Goal: Complete application form: Complete application form

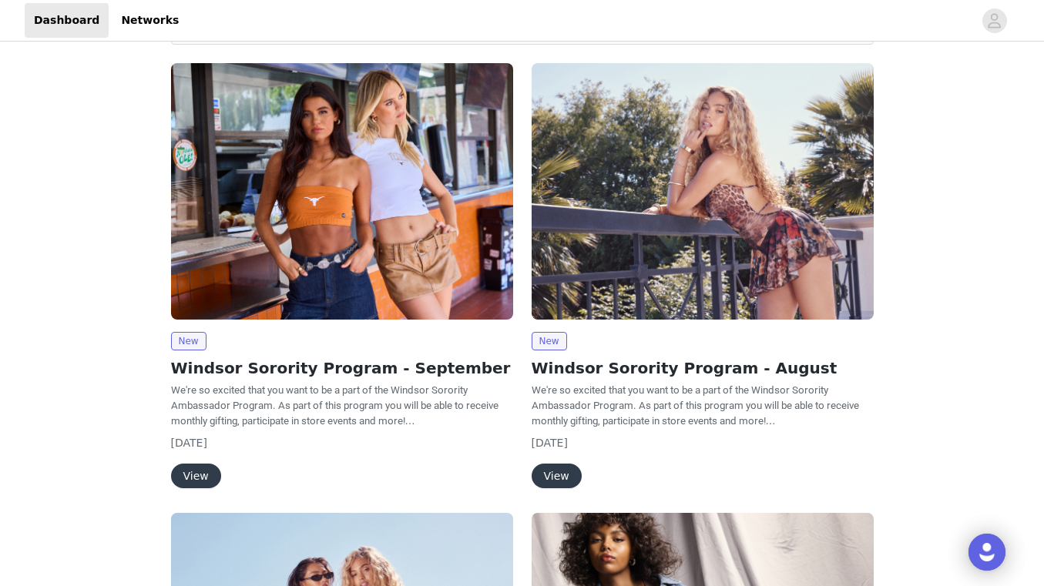
scroll to position [111, 0]
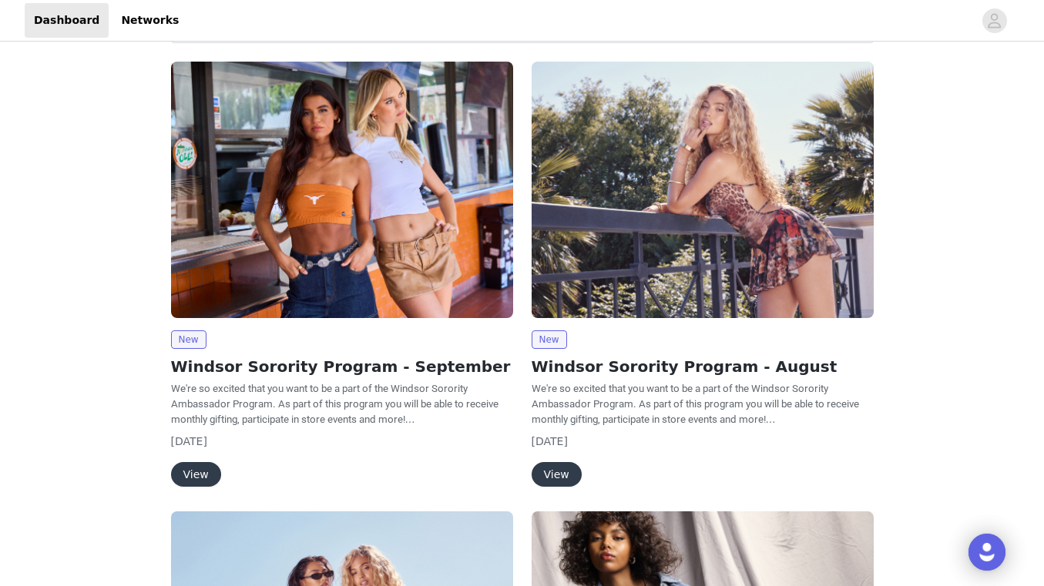
click at [199, 469] on button "View" at bounding box center [196, 474] width 50 height 25
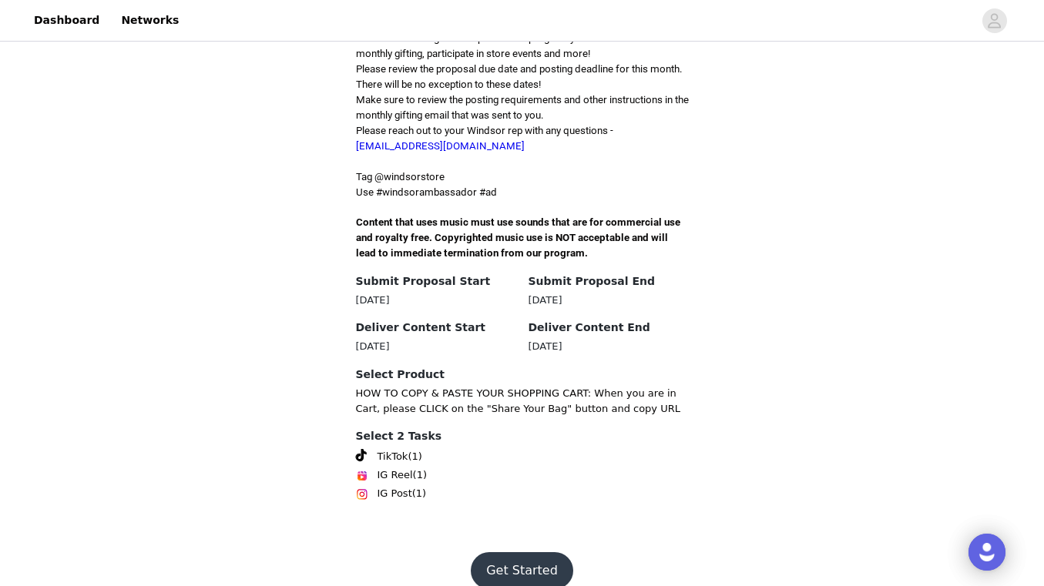
scroll to position [431, 0]
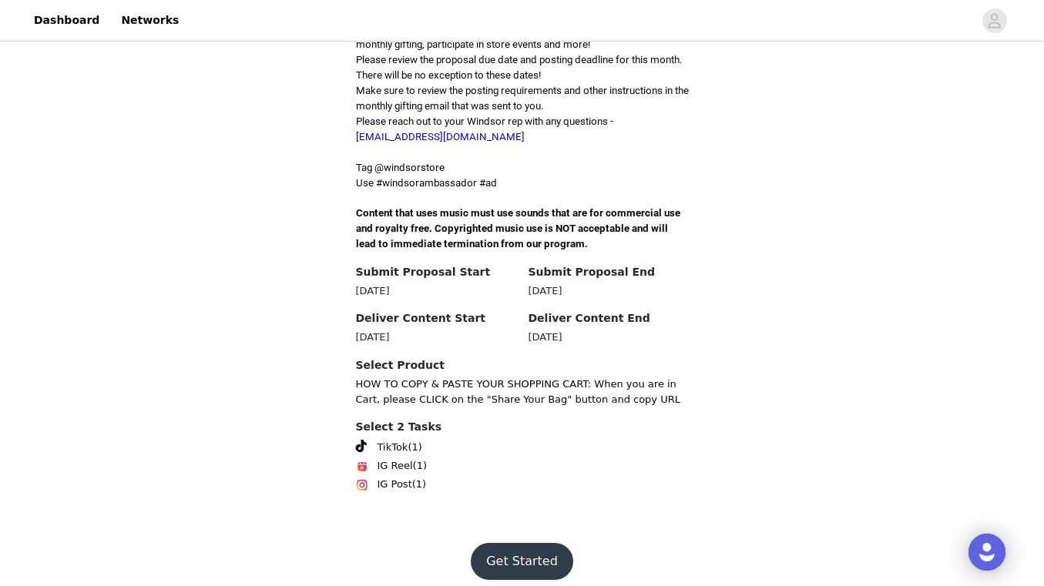
click at [504, 545] on button "Get Started" at bounding box center [522, 561] width 102 height 37
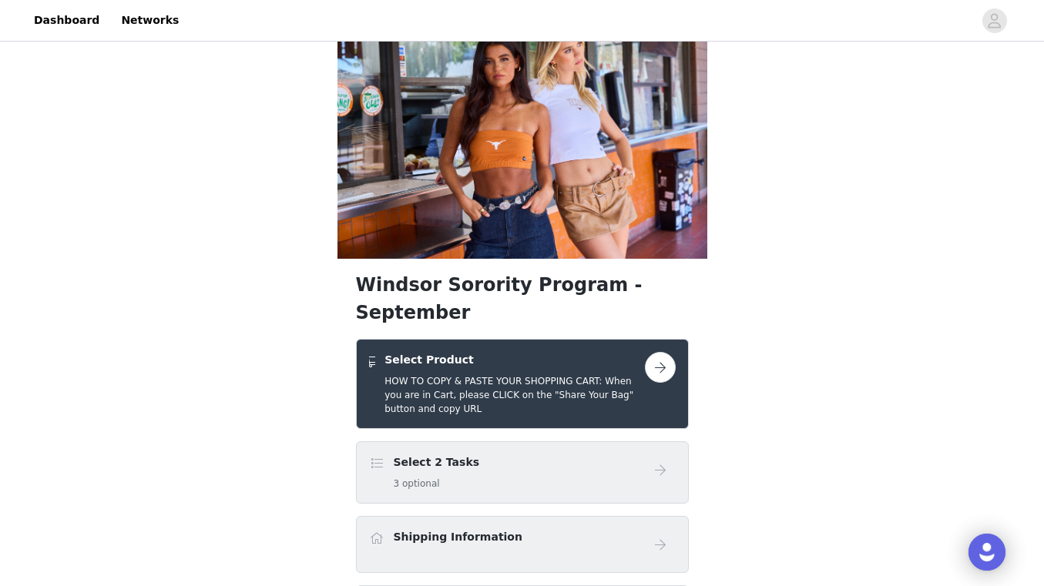
scroll to position [35, 0]
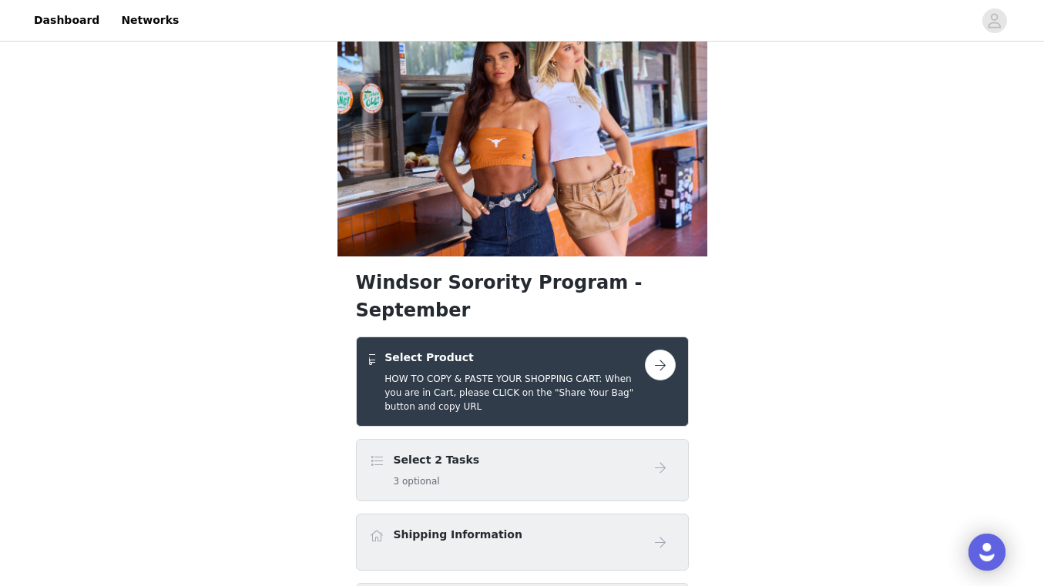
click at [665, 350] on button "button" at bounding box center [660, 365] width 31 height 31
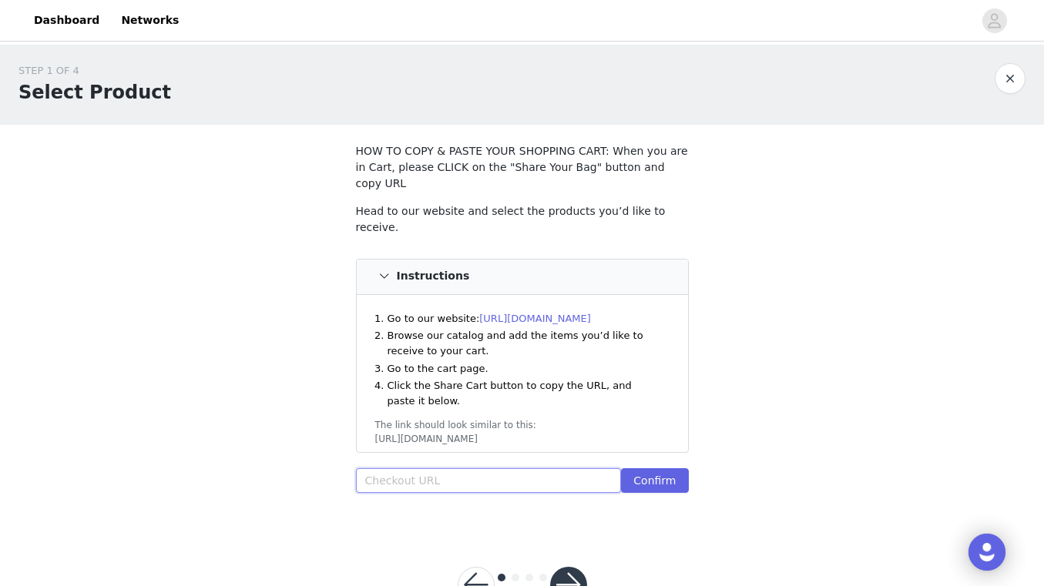
click at [416, 468] on input "text" at bounding box center [489, 480] width 266 height 25
paste input "[URL][DOMAIN_NAME]"
type input "[URL][DOMAIN_NAME]"
click at [649, 469] on button "Confirm" at bounding box center [654, 480] width 67 height 25
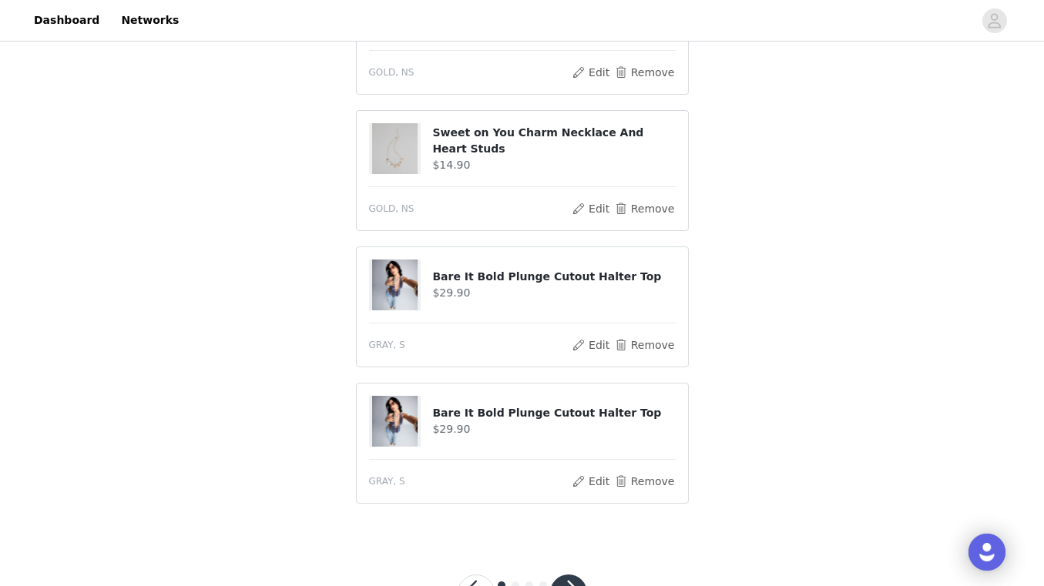
scroll to position [673, 0]
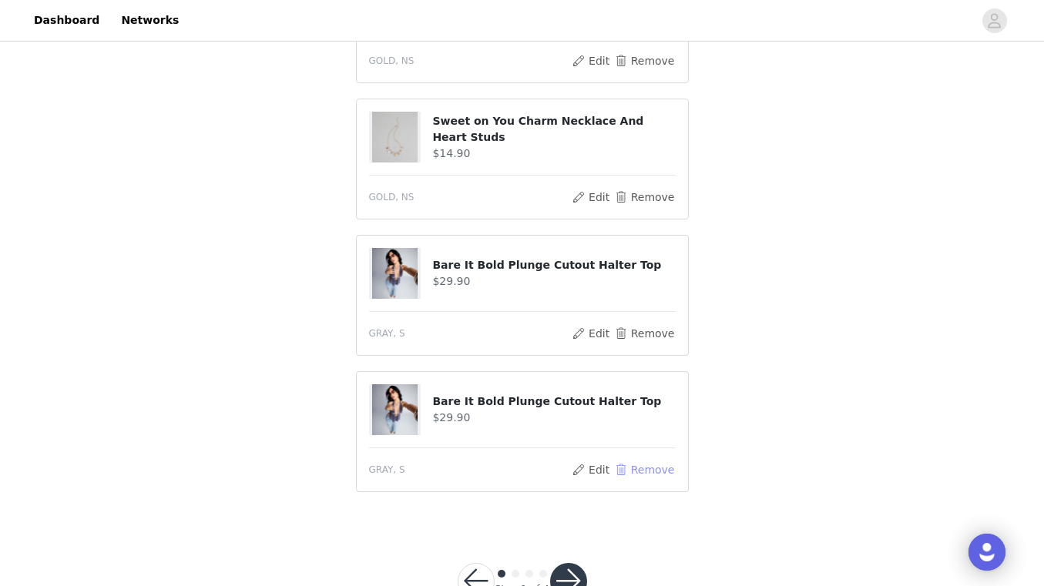
click at [645, 461] on button "Remove" at bounding box center [644, 470] width 62 height 18
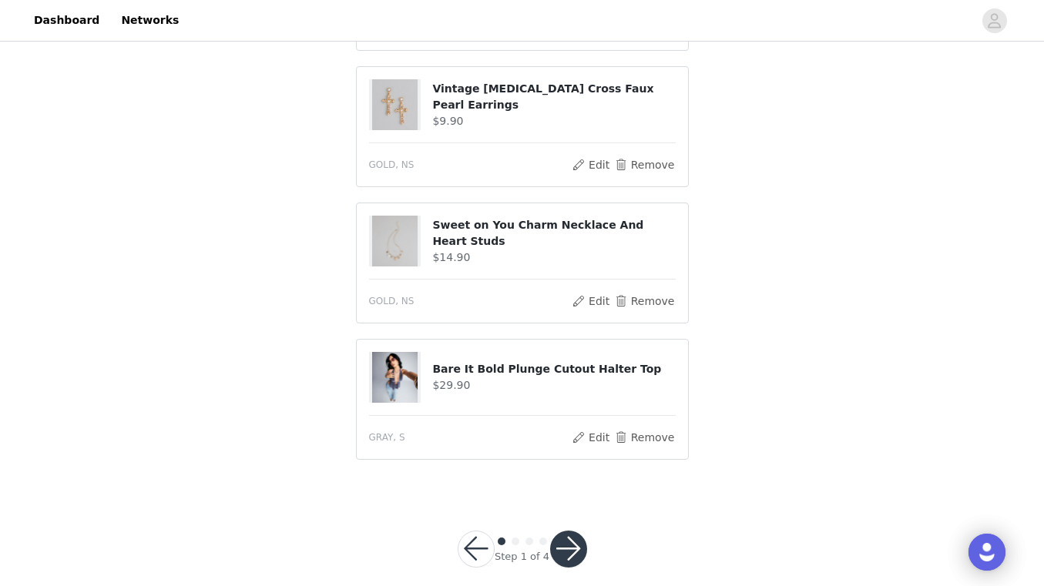
click at [571, 534] on button "button" at bounding box center [568, 549] width 37 height 37
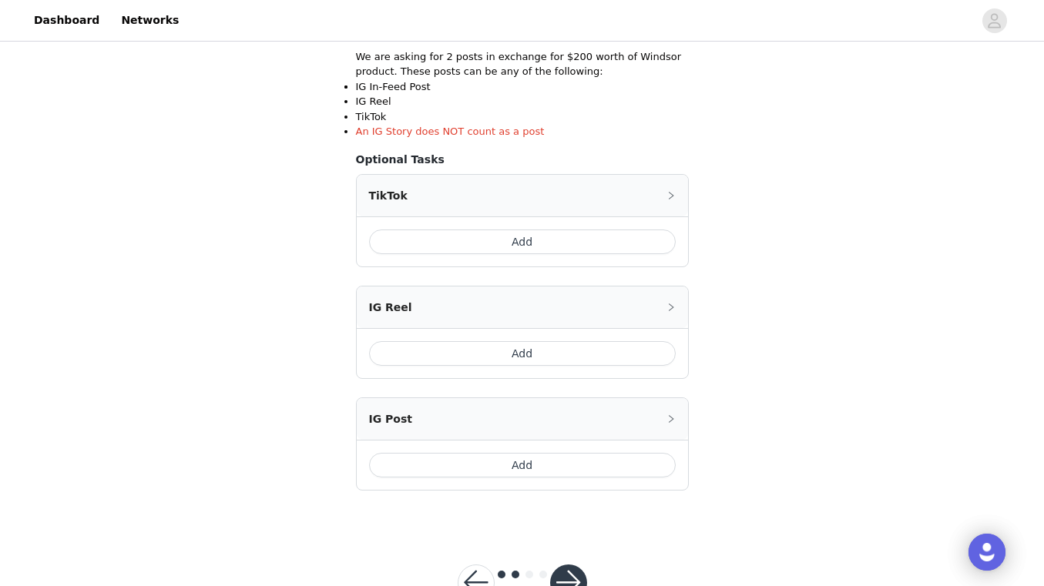
scroll to position [344, 0]
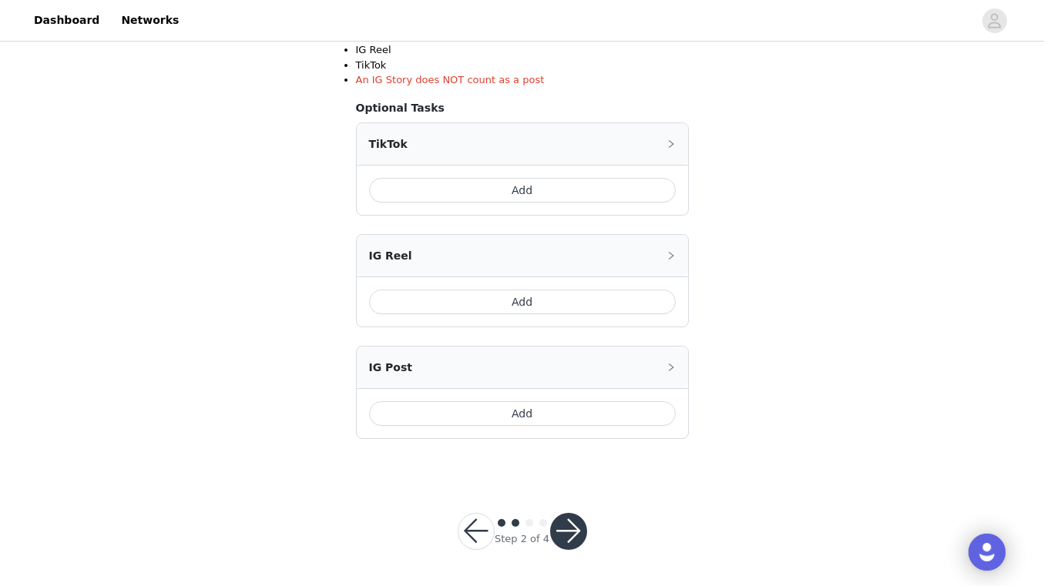
click at [572, 536] on button "button" at bounding box center [568, 531] width 37 height 37
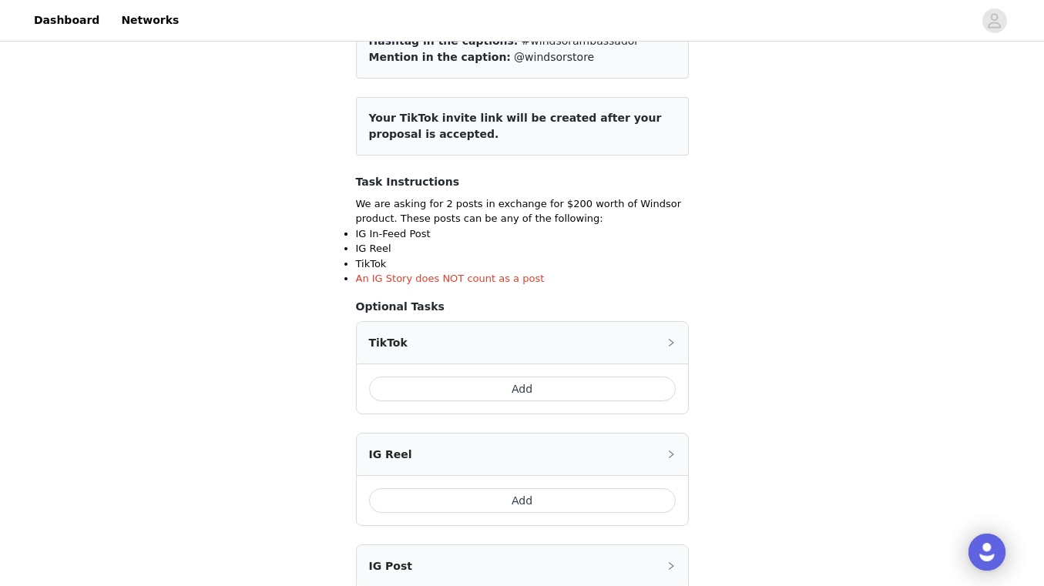
scroll to position [149, 0]
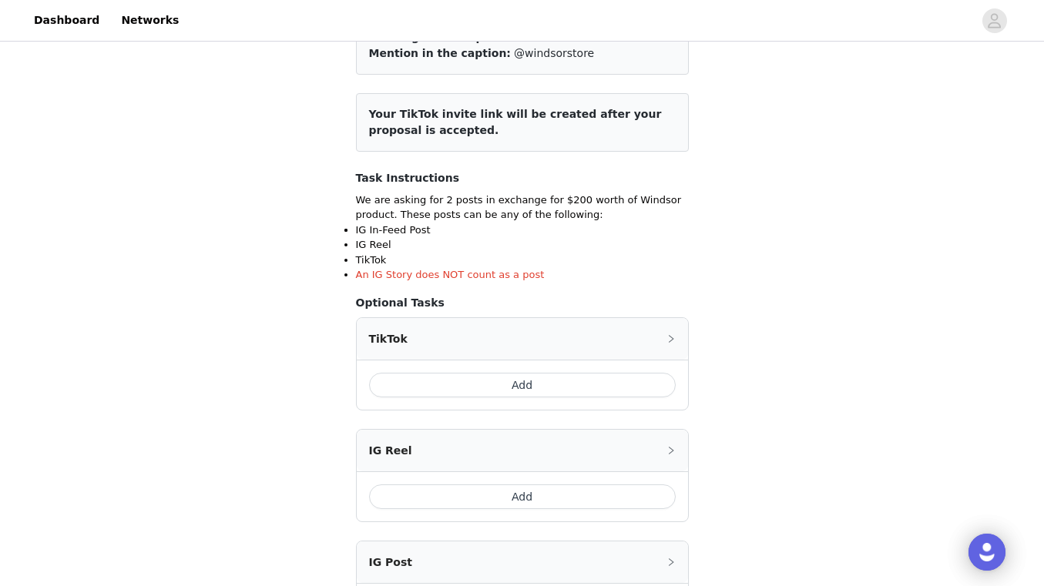
click at [527, 387] on button "Add" at bounding box center [522, 385] width 307 height 25
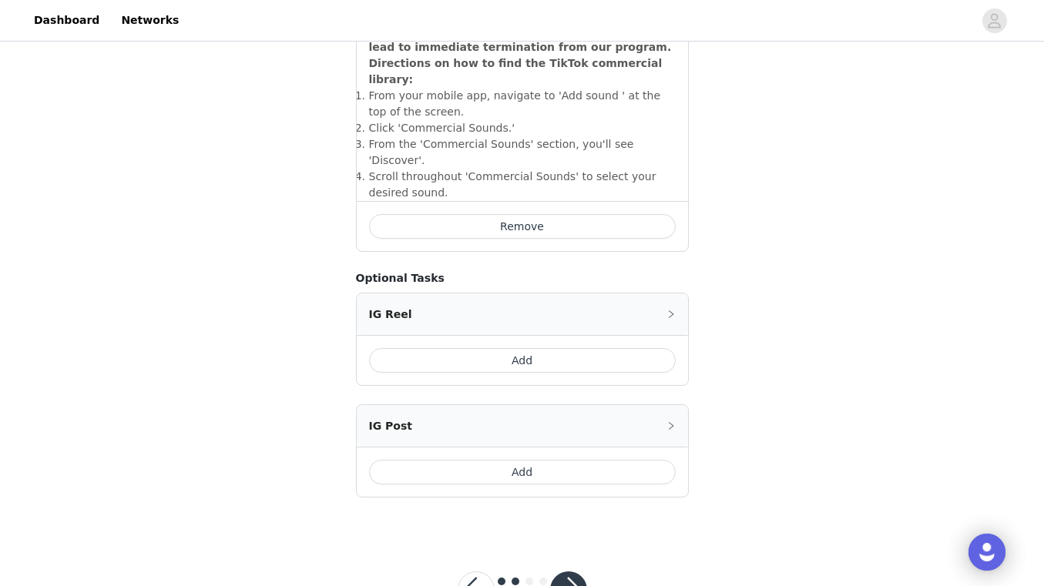
scroll to position [578, 0]
click at [534, 347] on button "Add" at bounding box center [522, 359] width 307 height 25
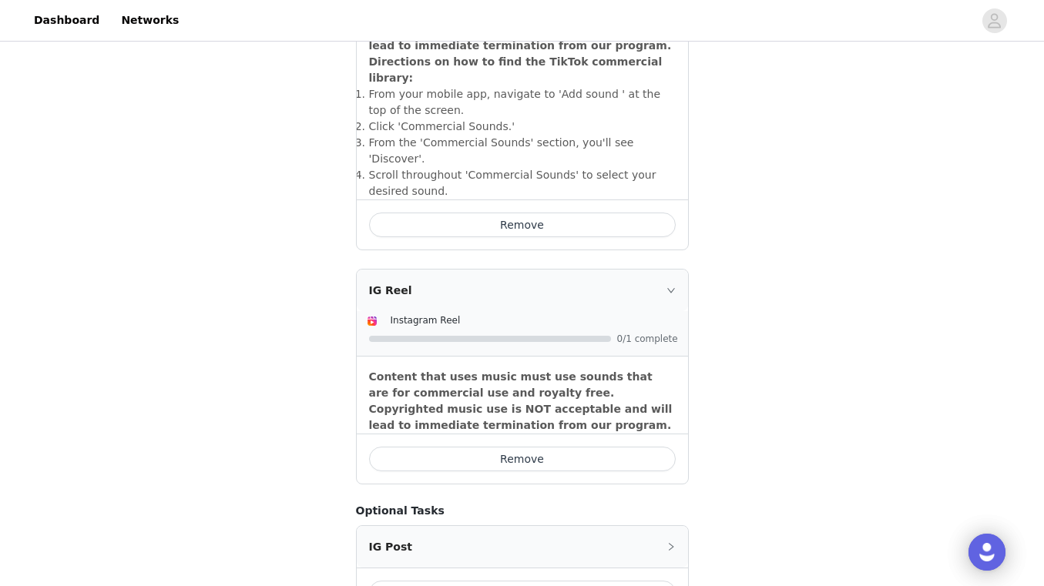
click at [668, 286] on icon "icon: right" at bounding box center [670, 290] width 9 height 9
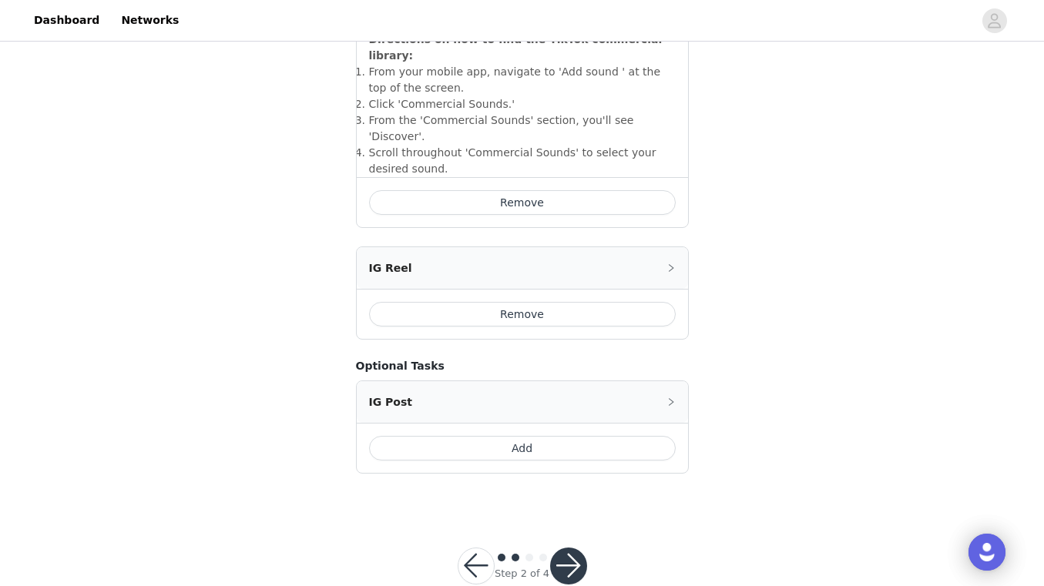
scroll to position [602, 0]
click at [572, 545] on button "button" at bounding box center [568, 563] width 37 height 37
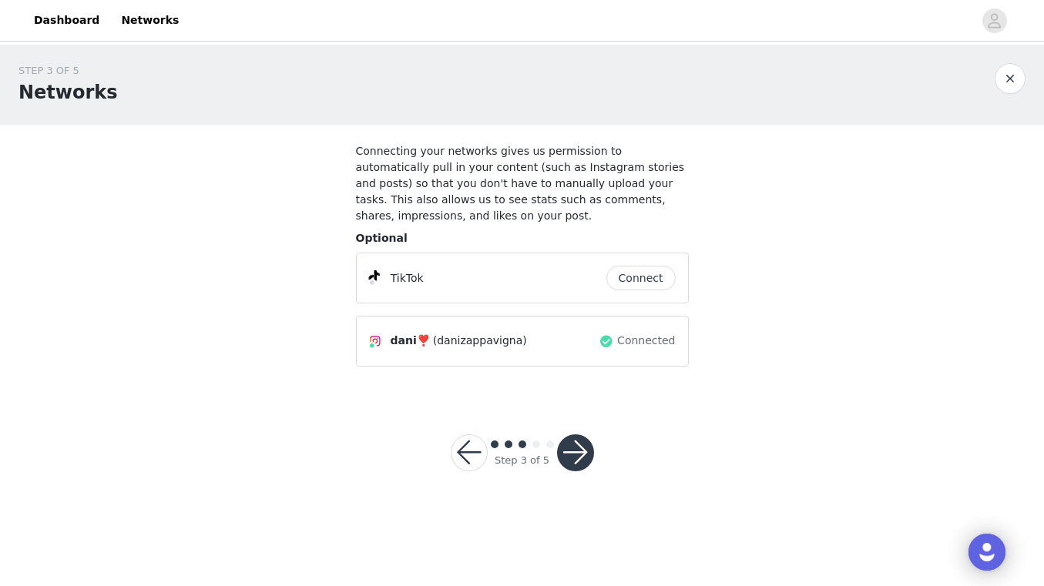
click at [637, 281] on button "Connect" at bounding box center [640, 278] width 69 height 25
click at [570, 450] on button "button" at bounding box center [575, 452] width 37 height 37
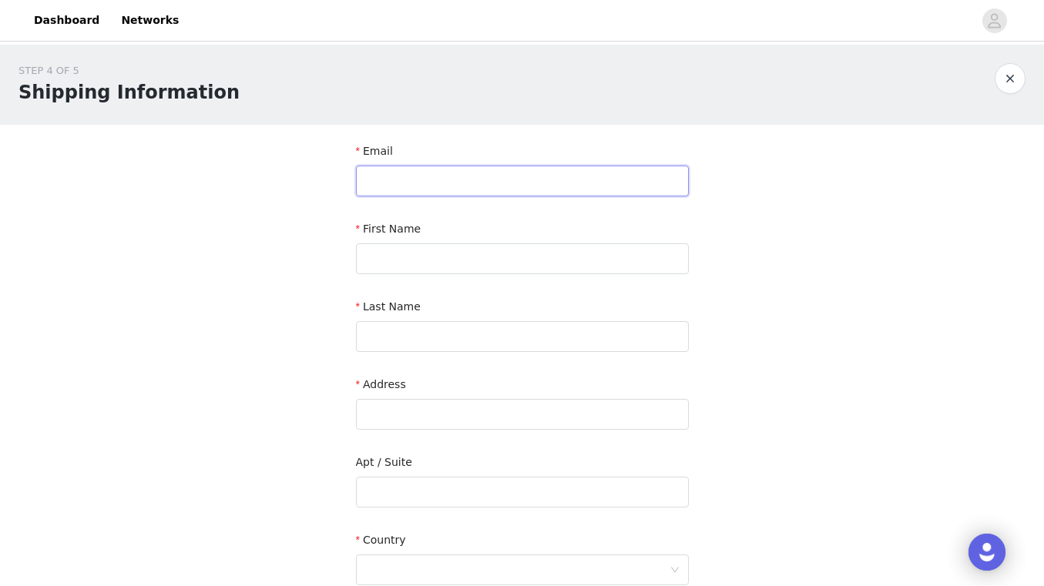
click at [460, 176] on input "text" at bounding box center [522, 181] width 333 height 31
type input "[EMAIL_ADDRESS][DOMAIN_NAME]"
type input "[PERSON_NAME]"
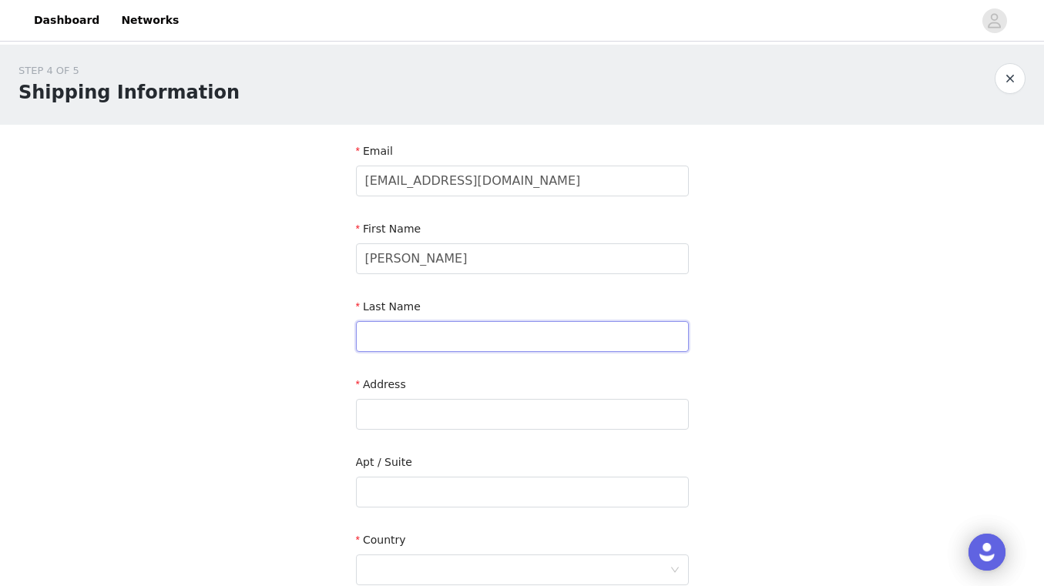
type input "Zappavigna"
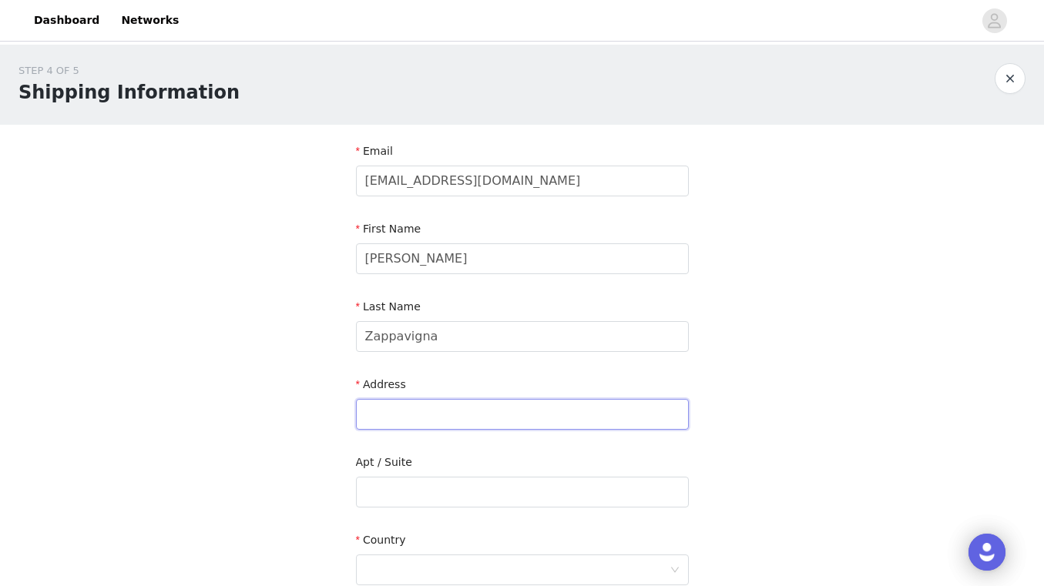
type input "[STREET_ADDRESS]"
type input "[GEOGRAPHIC_DATA]"
type input "80108-3624"
type input "7204699969"
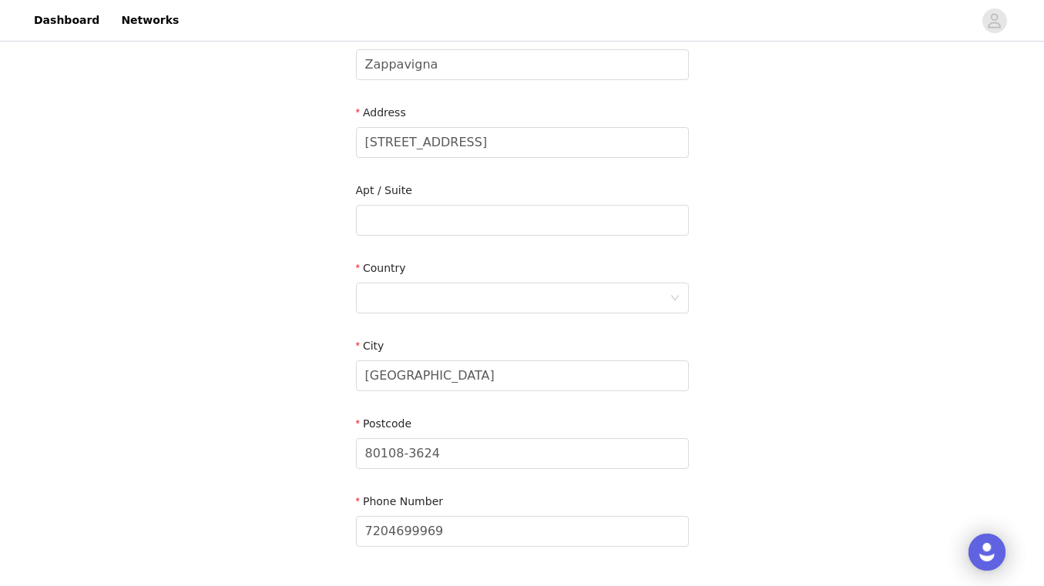
scroll to position [309, 0]
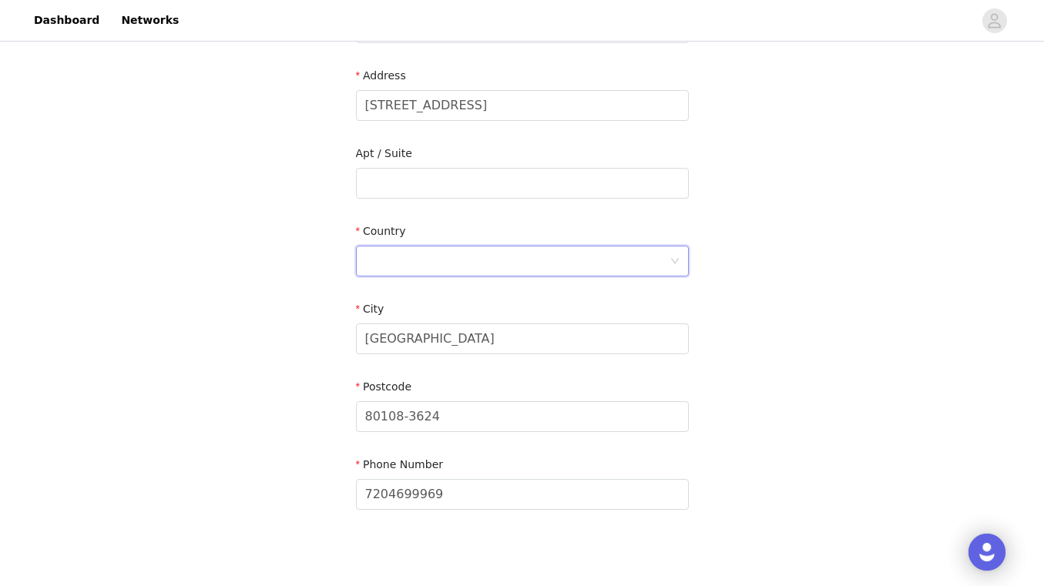
click at [524, 257] on div at bounding box center [517, 260] width 304 height 29
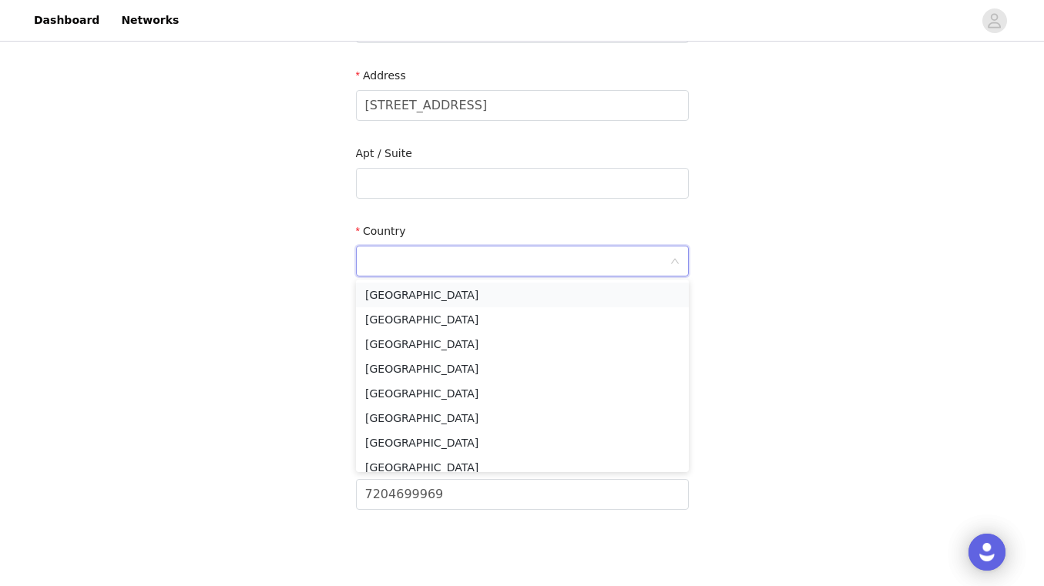
click at [492, 292] on li "[GEOGRAPHIC_DATA]" at bounding box center [522, 295] width 333 height 25
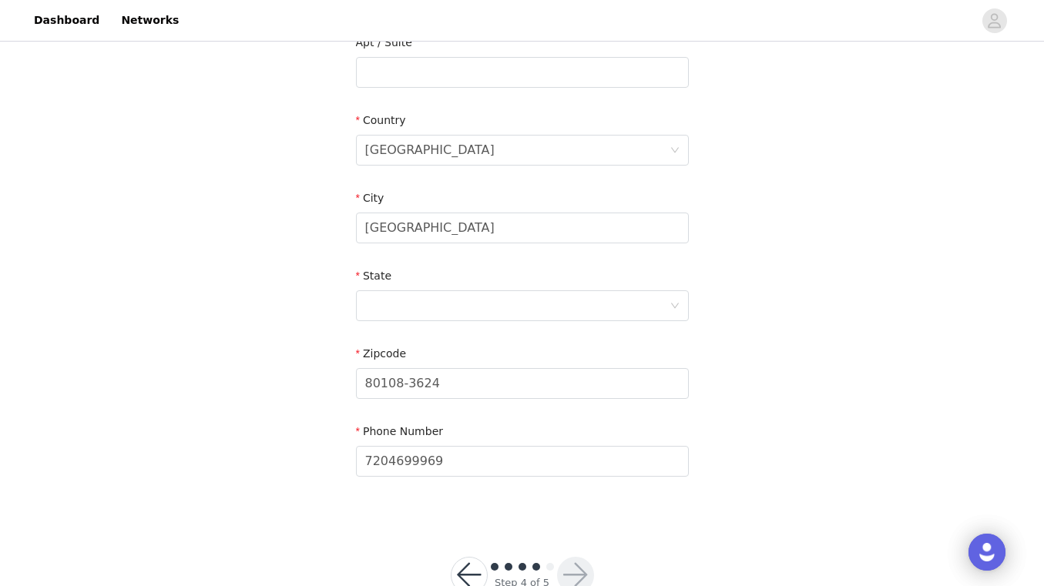
scroll to position [424, 0]
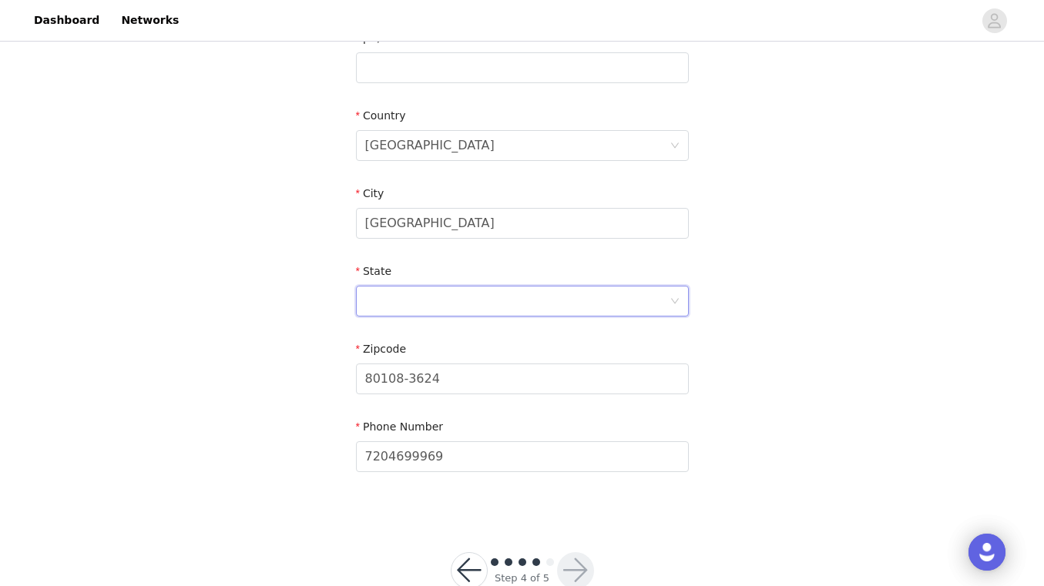
click at [489, 297] on div at bounding box center [517, 301] width 304 height 29
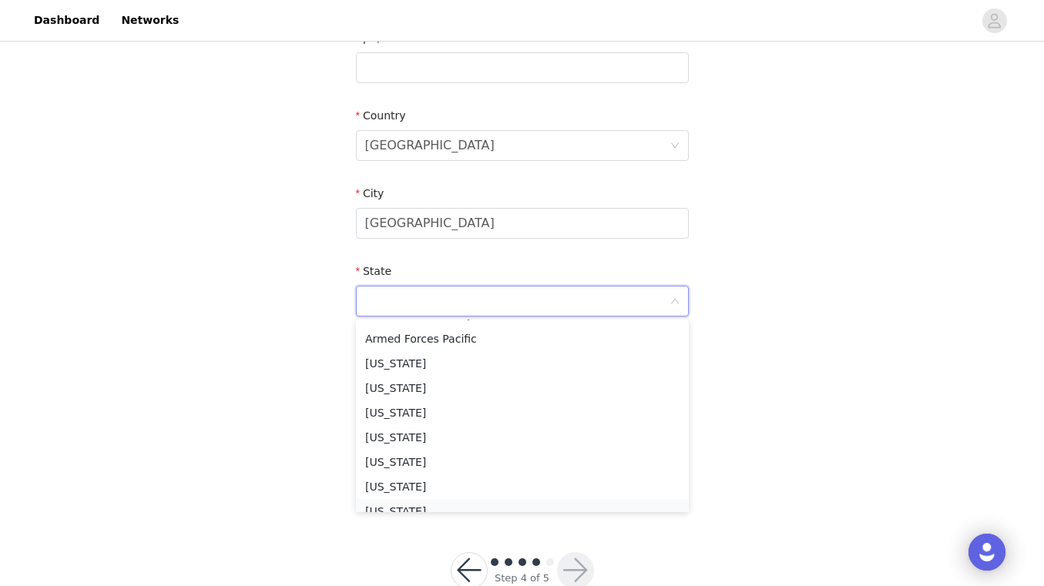
scroll to position [167, 0]
click at [448, 383] on li "[US_STATE]" at bounding box center [522, 389] width 333 height 25
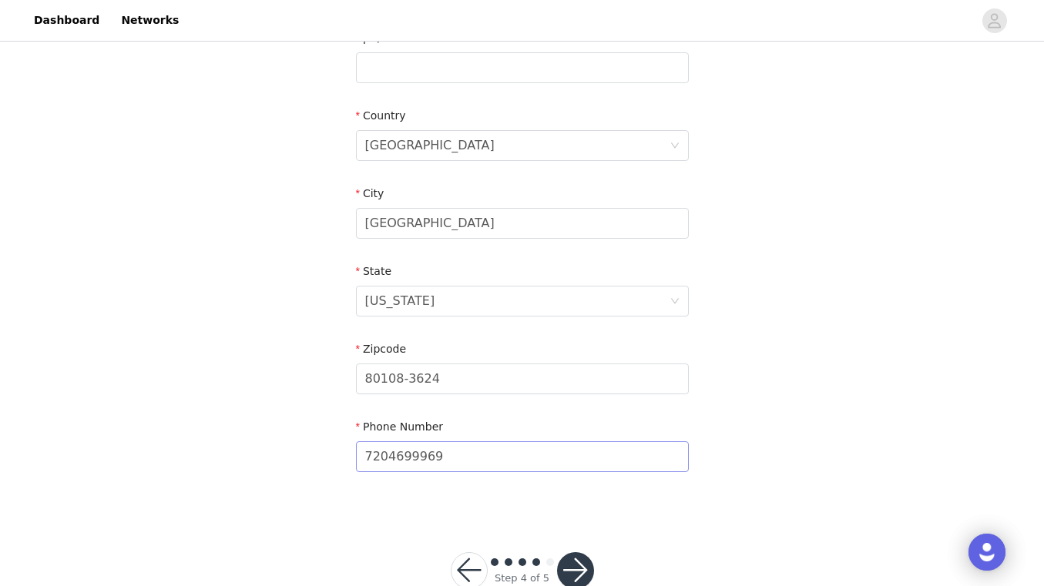
scroll to position [464, 0]
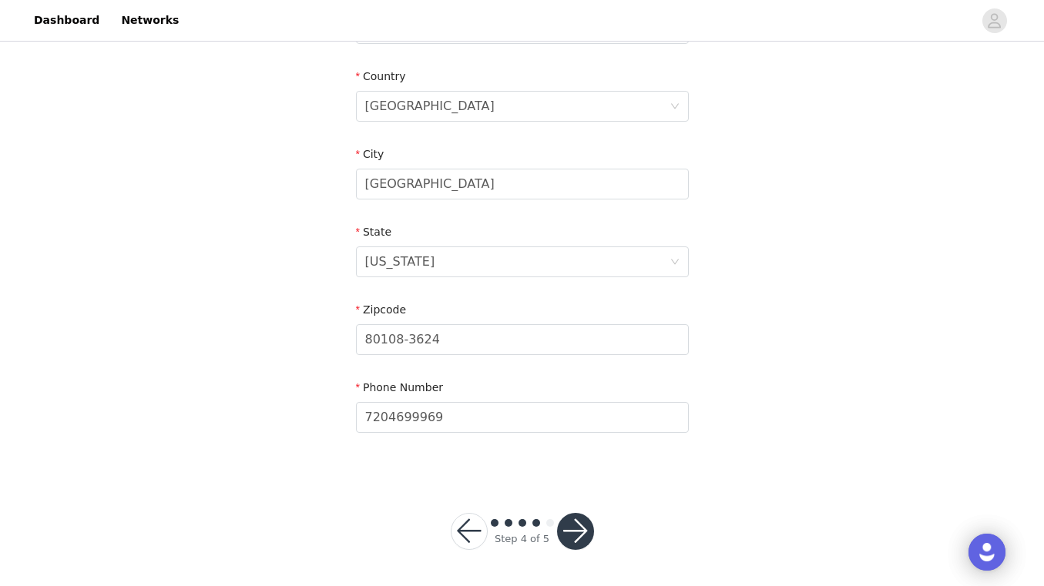
click at [578, 535] on button "button" at bounding box center [575, 531] width 37 height 37
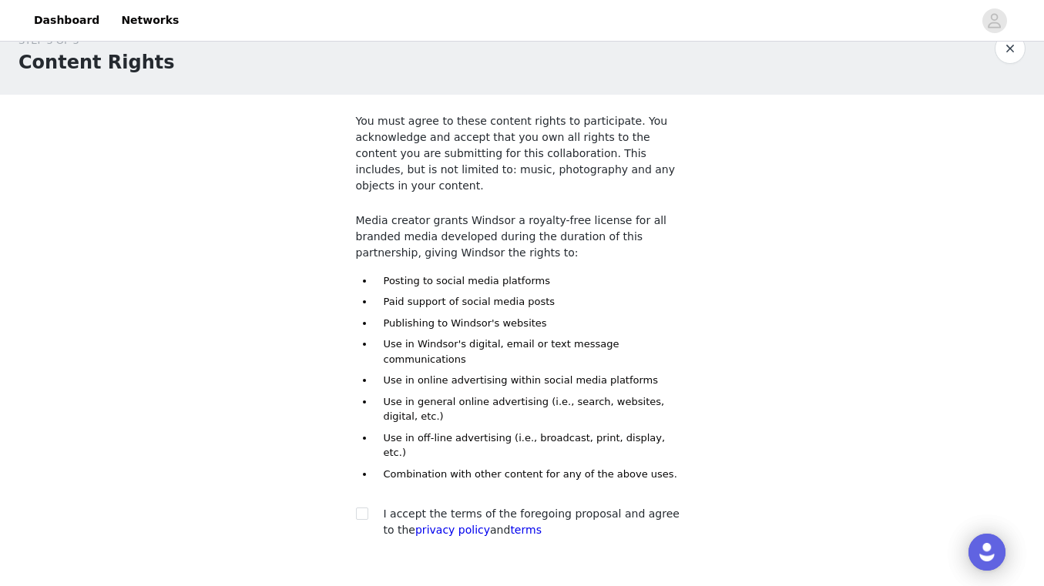
scroll to position [90, 0]
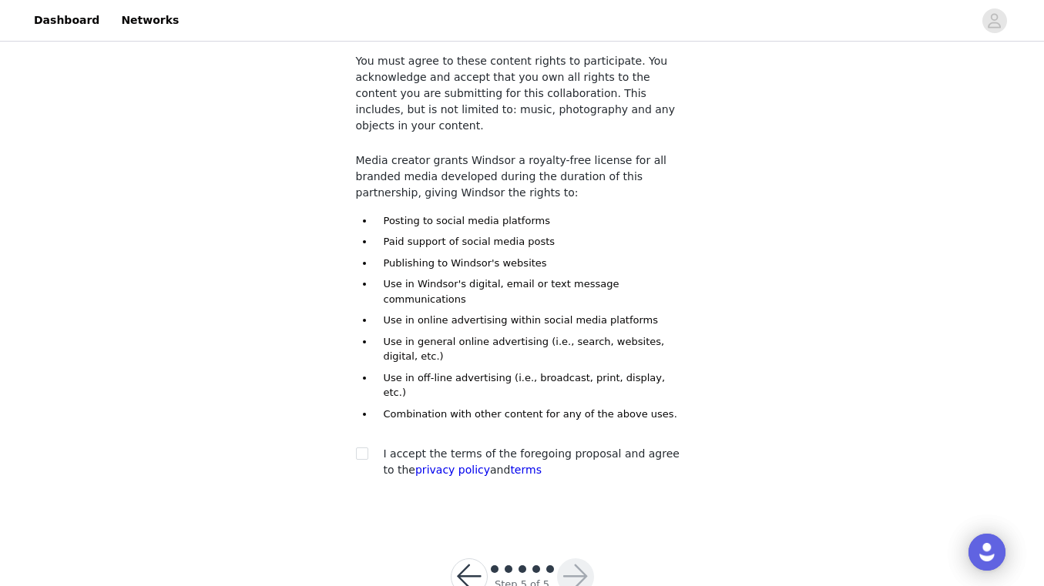
click at [469, 558] on button "button" at bounding box center [469, 576] width 37 height 37
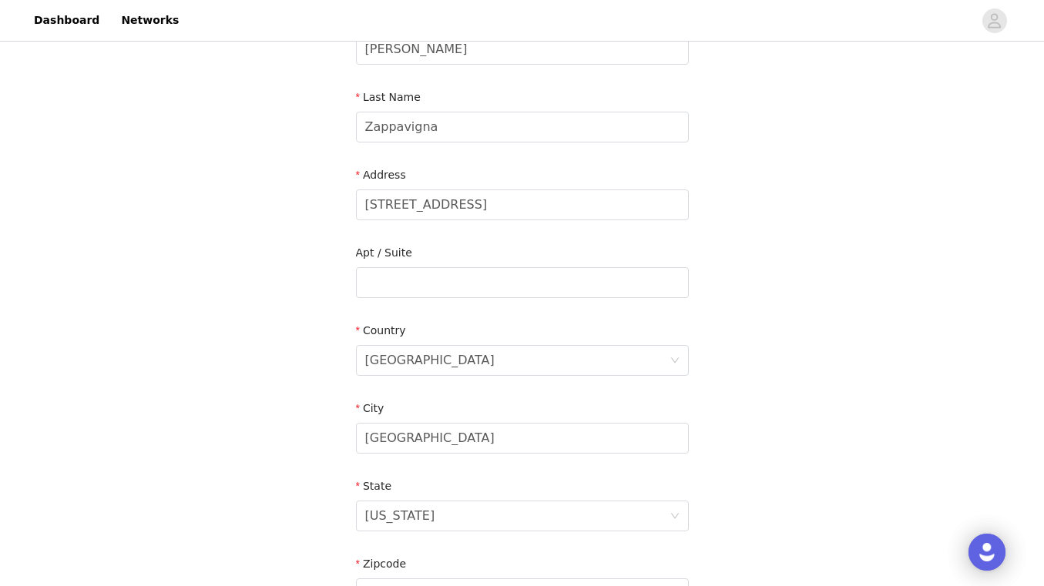
scroll to position [220, 0]
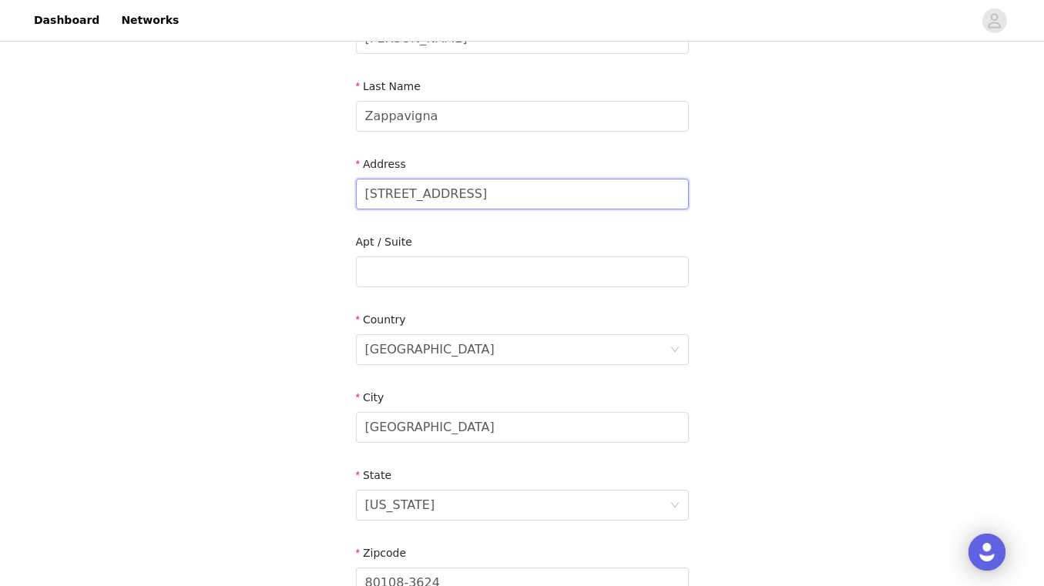
drag, startPoint x: 505, startPoint y: 201, endPoint x: 334, endPoint y: 198, distance: 171.0
click at [334, 198] on div "STEP 4 OF 5 Shipping Information Email [EMAIL_ADDRESS][DOMAIN_NAME] First Name …" at bounding box center [522, 271] width 1044 height 895
type input "[STREET_ADDRESS]"
type input "533"
click at [445, 429] on input "[GEOGRAPHIC_DATA]" at bounding box center [522, 427] width 333 height 31
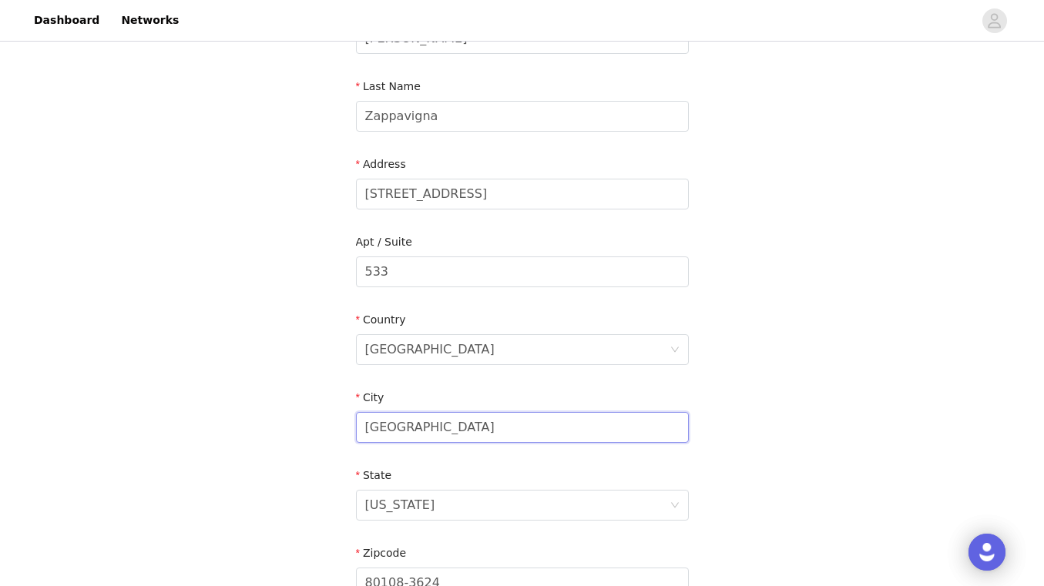
drag, startPoint x: 454, startPoint y: 429, endPoint x: 276, endPoint y: 422, distance: 178.1
click at [276, 422] on div "STEP 4 OF 5 Shipping Information Email [EMAIL_ADDRESS][DOMAIN_NAME] First Name …" at bounding box center [522, 271] width 1044 height 895
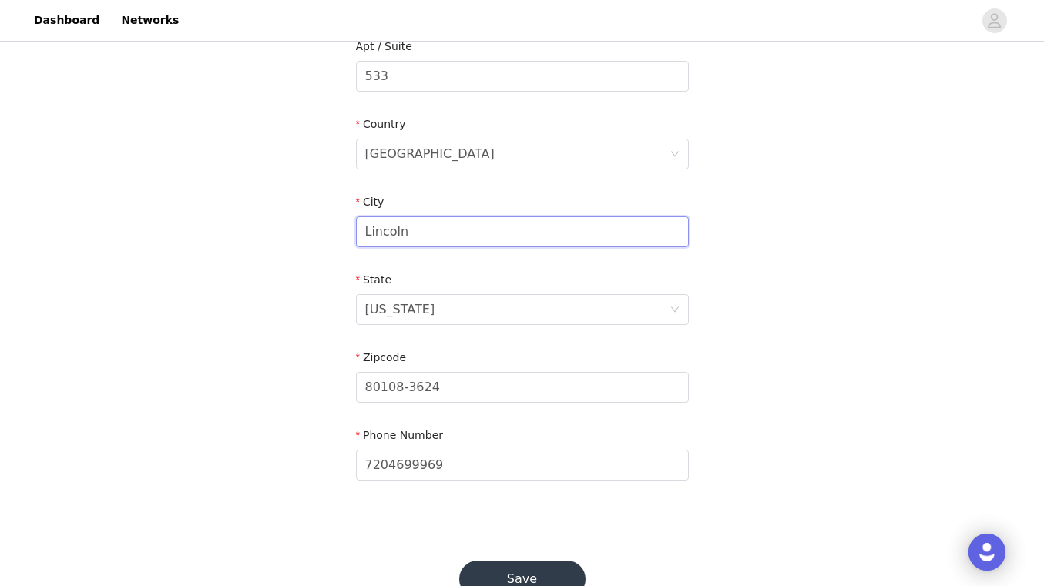
scroll to position [433, 0]
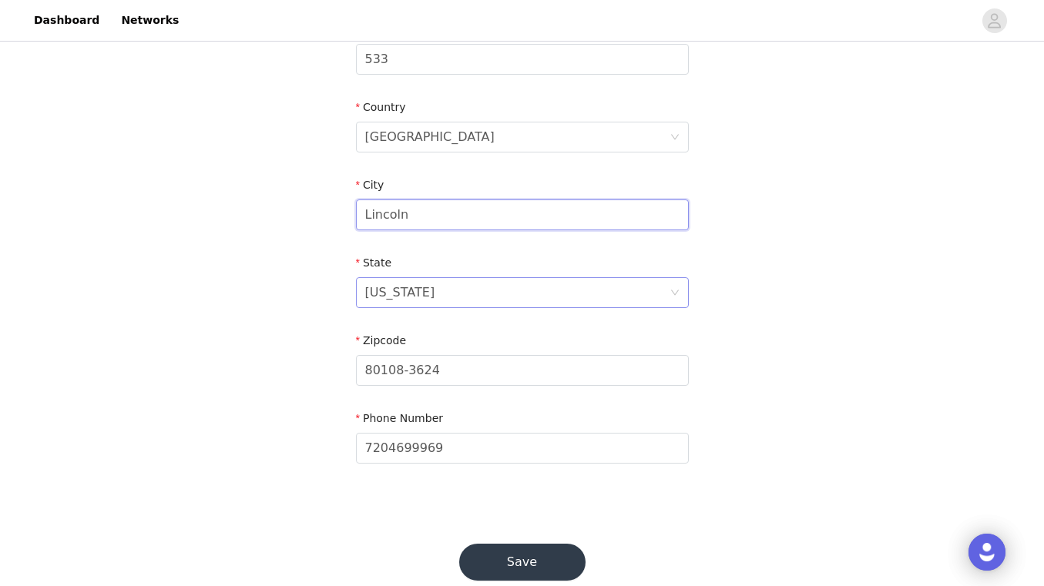
type input "Lincoln"
click at [453, 292] on div "[US_STATE]" at bounding box center [517, 292] width 304 height 29
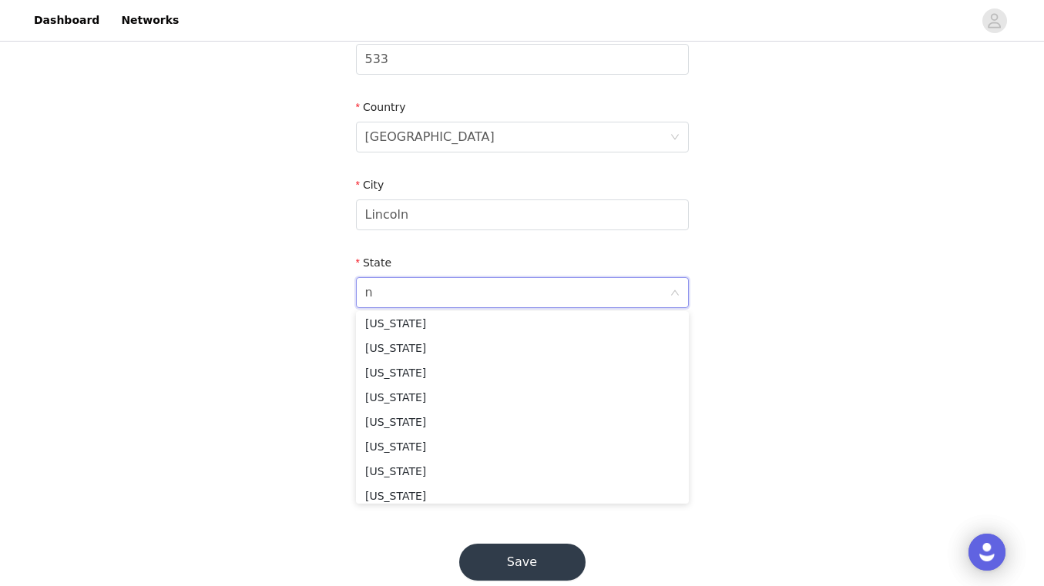
scroll to position [3, 0]
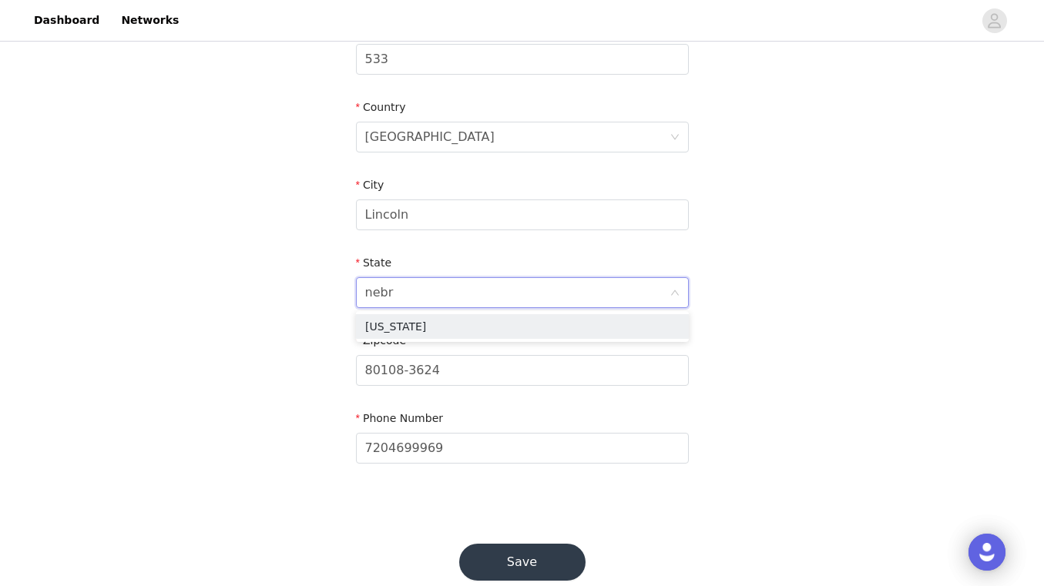
type input "nebra"
click at [467, 320] on li "[US_STATE]" at bounding box center [522, 326] width 333 height 25
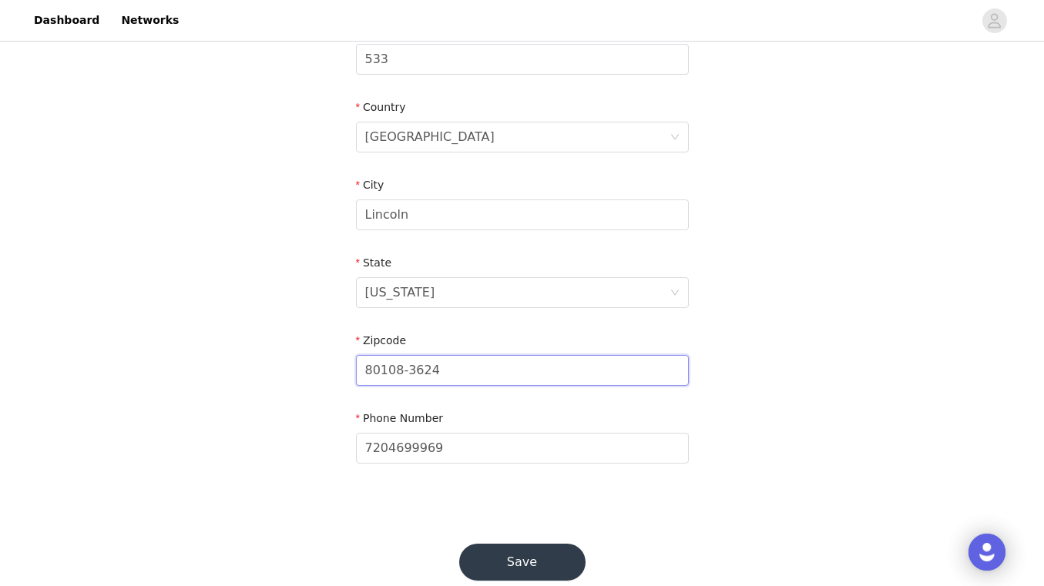
drag, startPoint x: 464, startPoint y: 370, endPoint x: 333, endPoint y: 363, distance: 131.9
click at [333, 363] on div "STEP 4 OF 5 Shipping Information Email [EMAIL_ADDRESS][DOMAIN_NAME] First Name …" at bounding box center [522, 59] width 1044 height 895
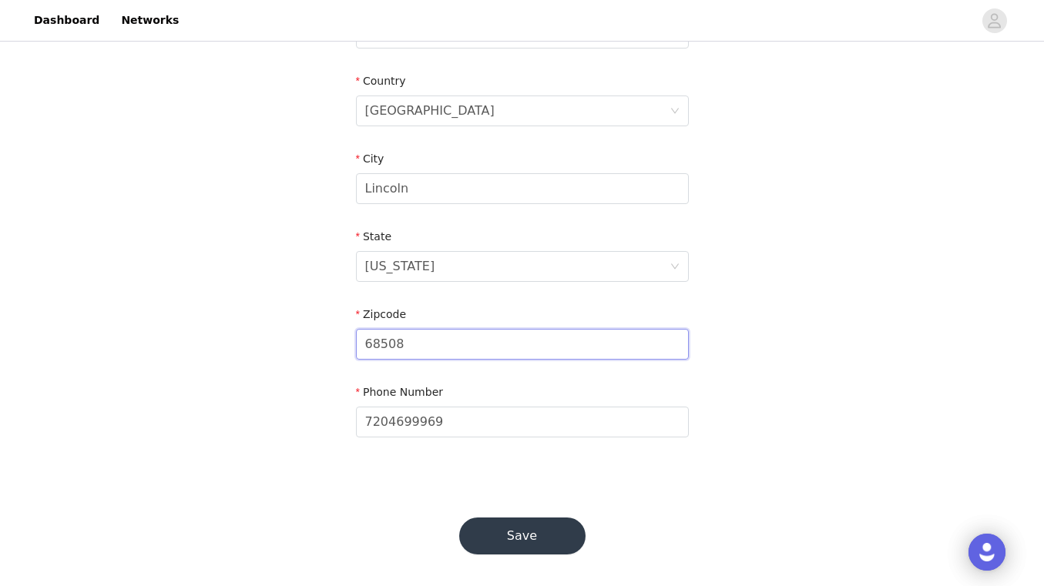
scroll to position [464, 0]
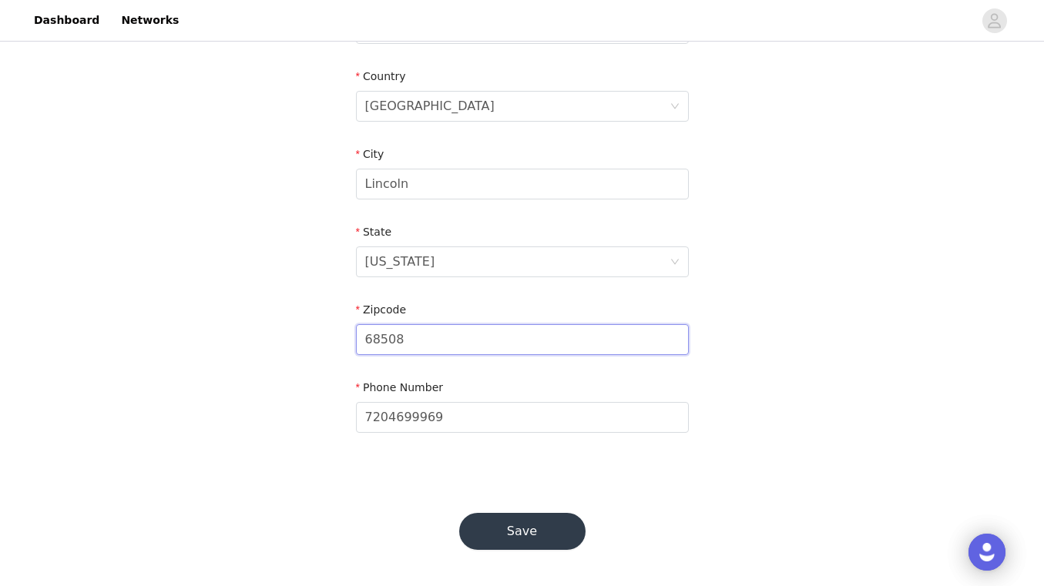
type input "68508"
click at [603, 479] on footer "Save" at bounding box center [522, 531] width 200 height 111
click at [538, 523] on button "Save" at bounding box center [522, 531] width 126 height 37
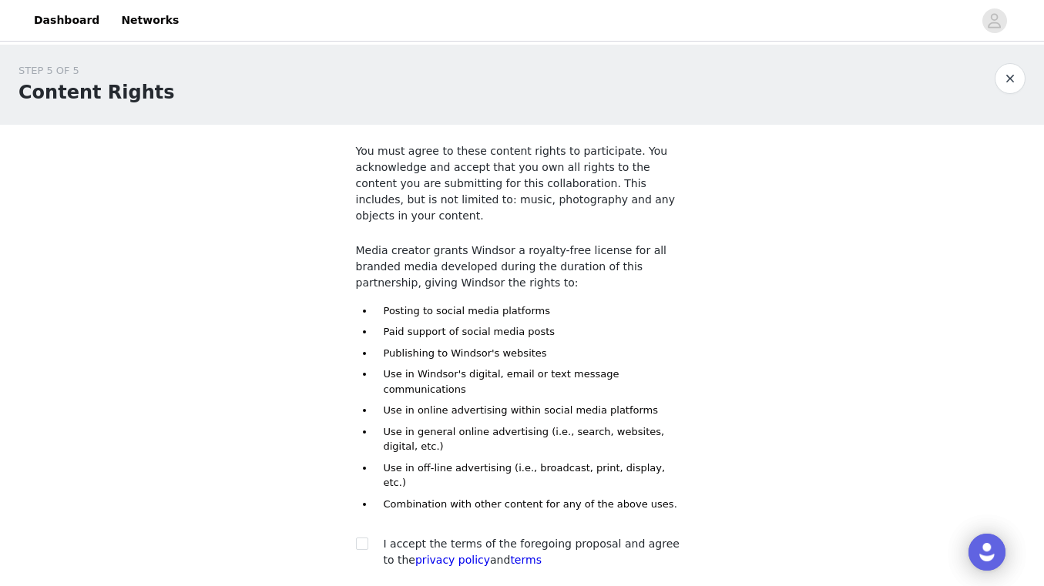
scroll to position [90, 0]
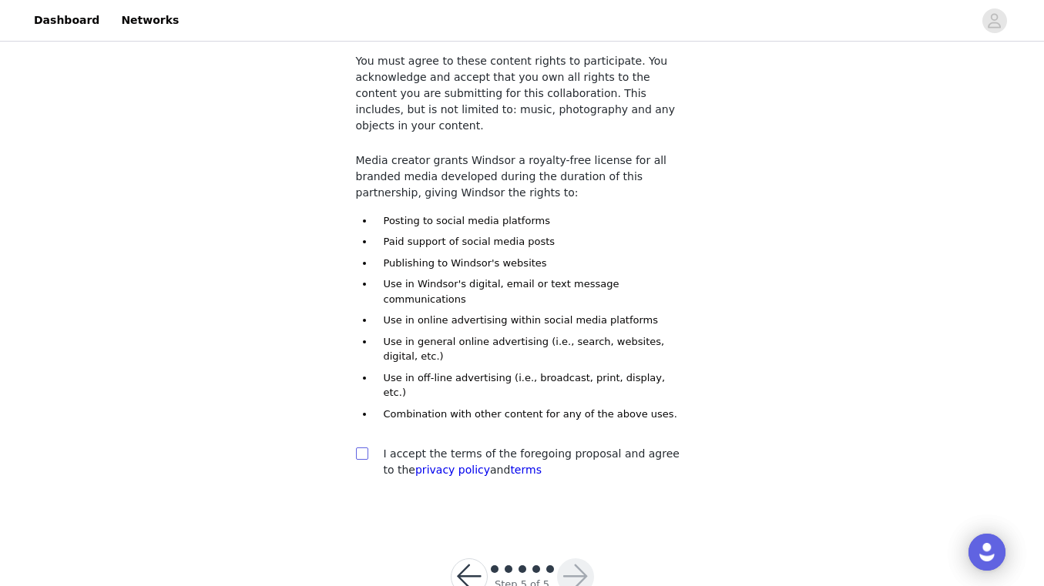
click at [364, 448] on input "checkbox" at bounding box center [361, 453] width 11 height 11
checkbox input "true"
click at [572, 558] on button "button" at bounding box center [575, 576] width 37 height 37
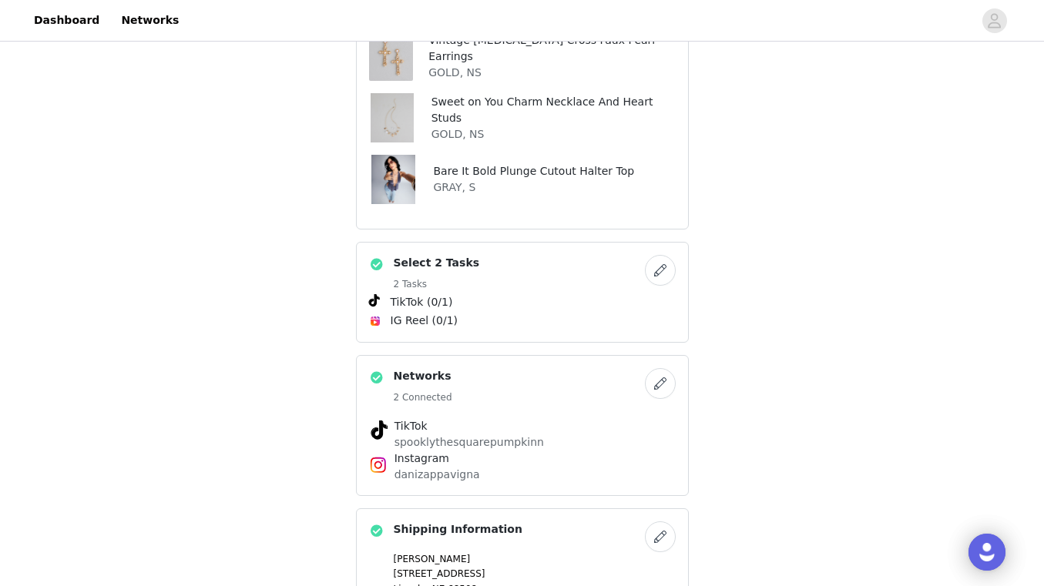
scroll to position [454, 0]
click at [656, 253] on button "button" at bounding box center [660, 268] width 31 height 31
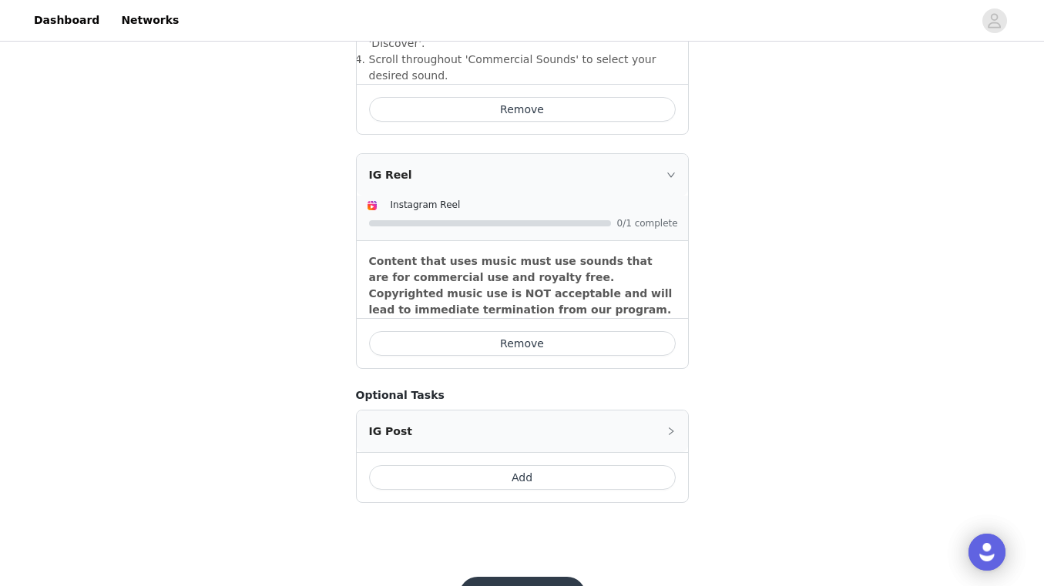
scroll to position [725, 0]
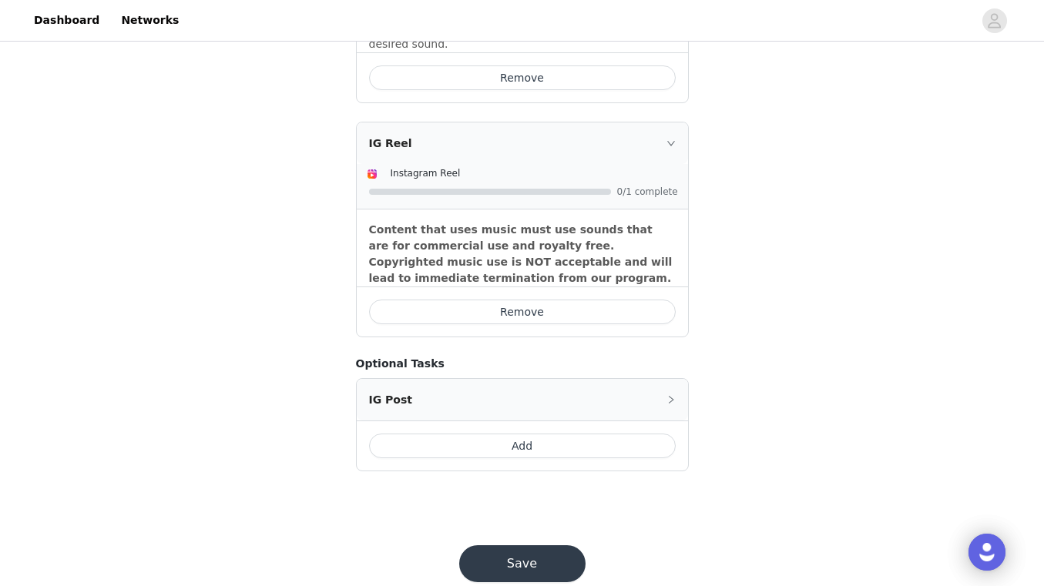
click at [572, 434] on button "Add" at bounding box center [522, 446] width 307 height 25
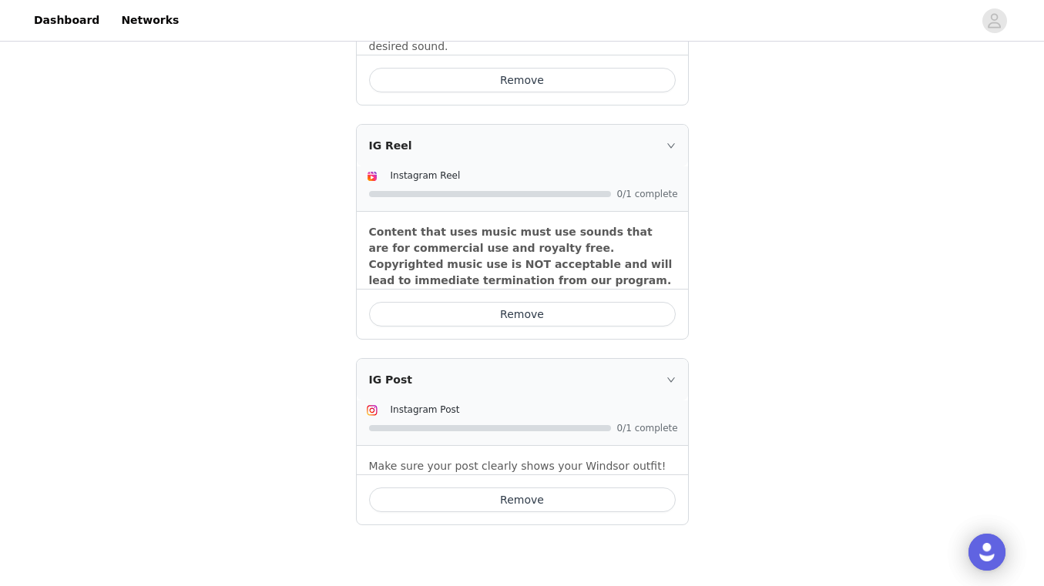
scroll to position [722, 0]
click at [670, 142] on icon "icon: right" at bounding box center [670, 146] width 9 height 9
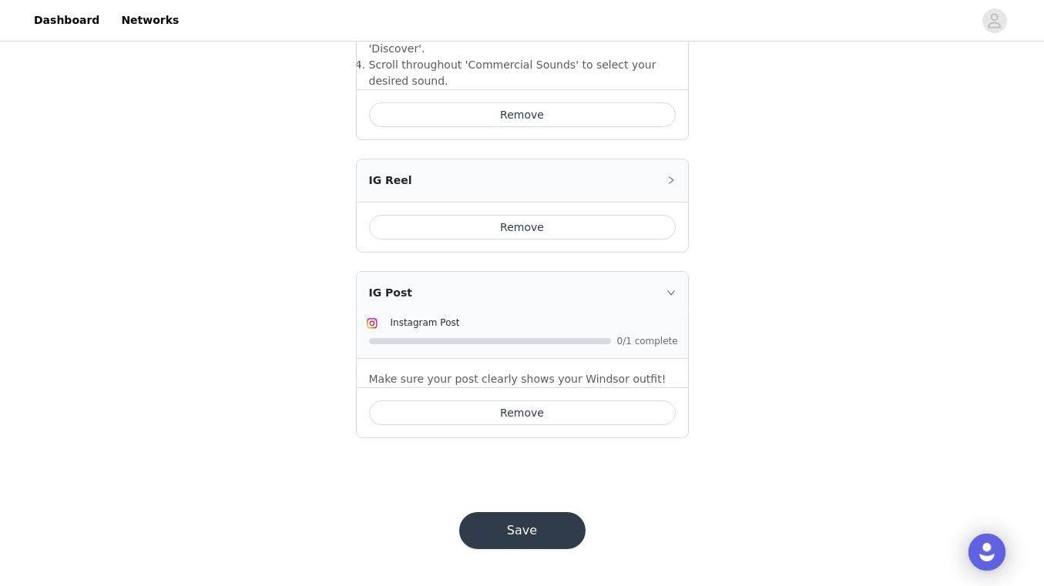
scroll to position [654, 0]
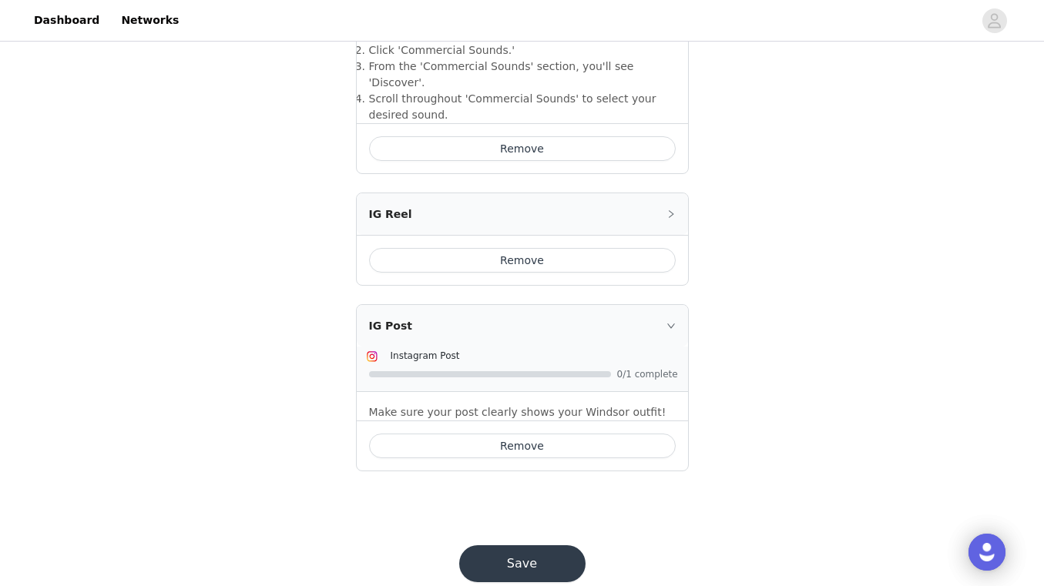
click at [617, 248] on button "Remove" at bounding box center [522, 260] width 307 height 25
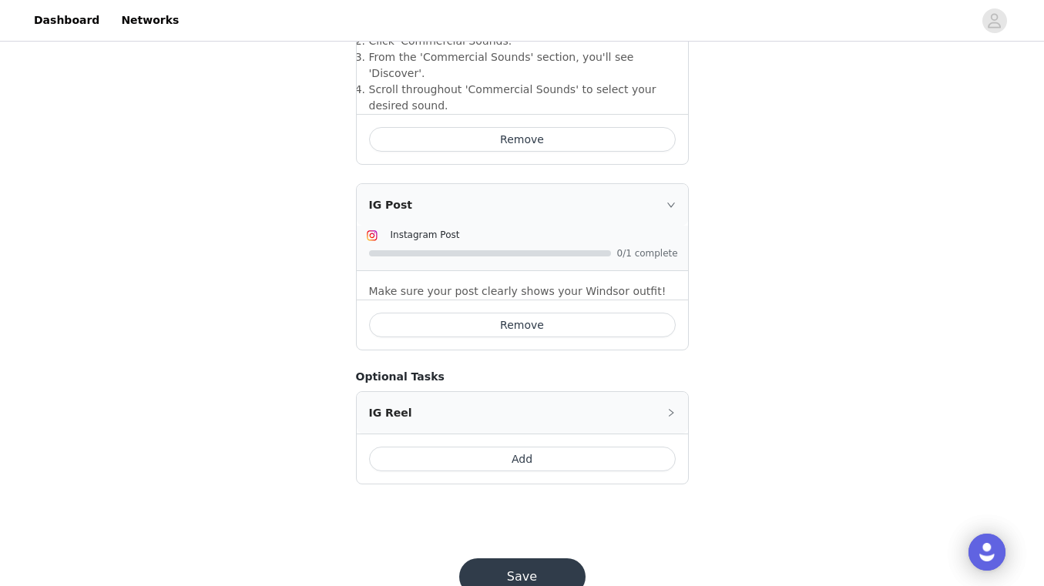
scroll to position [676, 0]
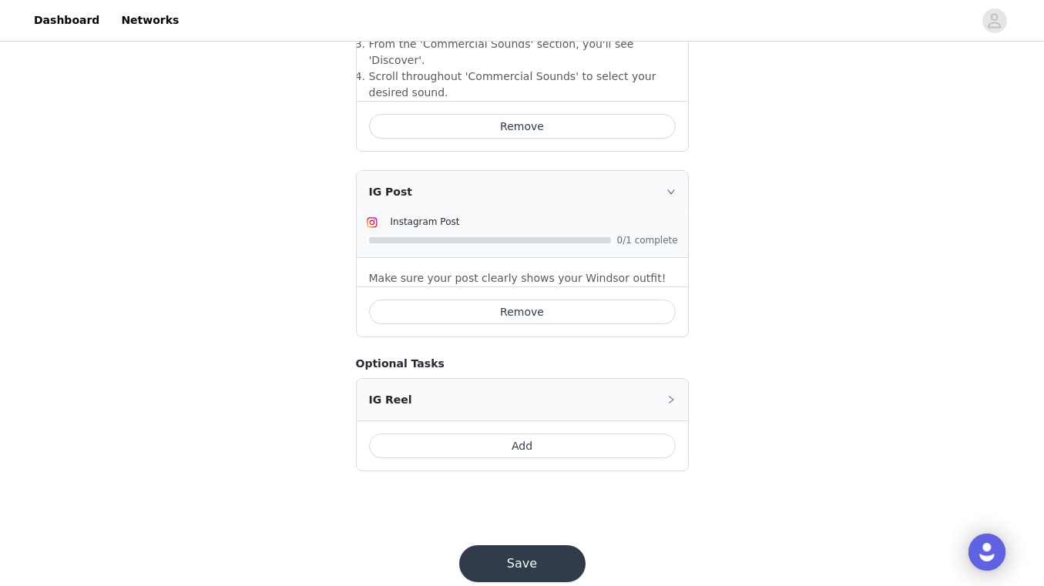
click at [541, 545] on button "Save" at bounding box center [522, 563] width 126 height 37
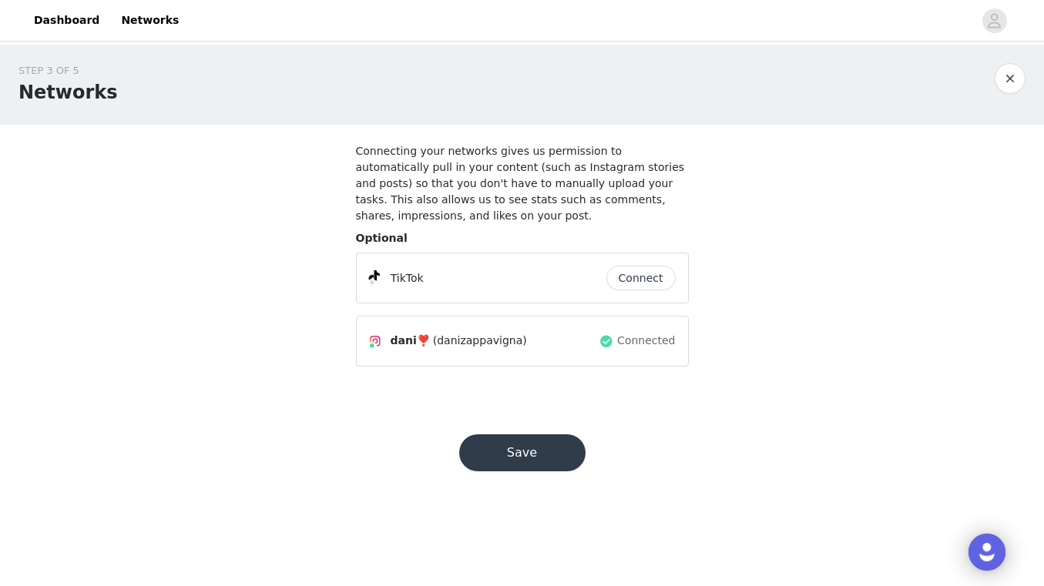
click at [516, 451] on button "Save" at bounding box center [522, 452] width 126 height 37
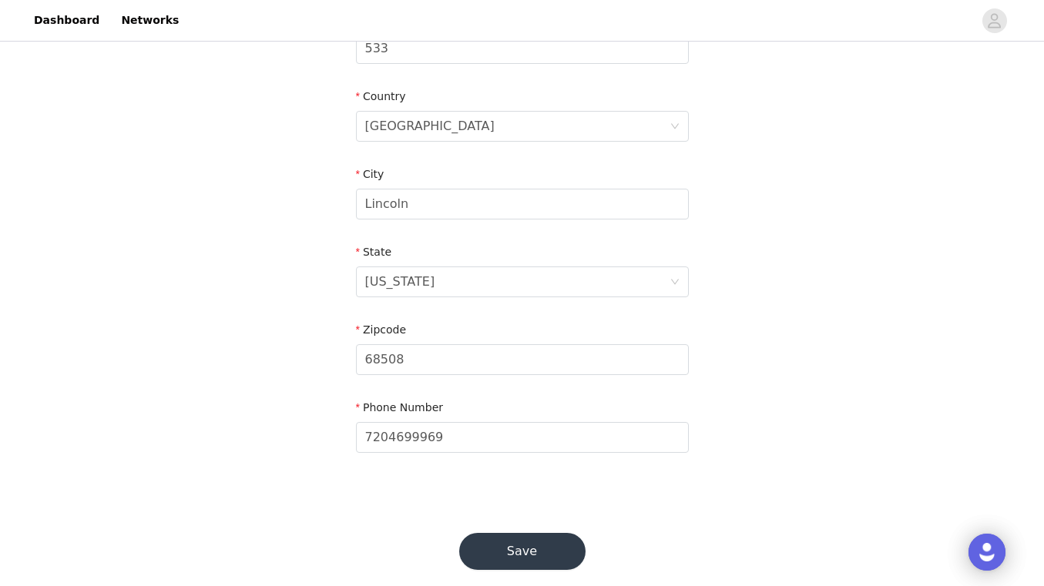
scroll to position [464, 0]
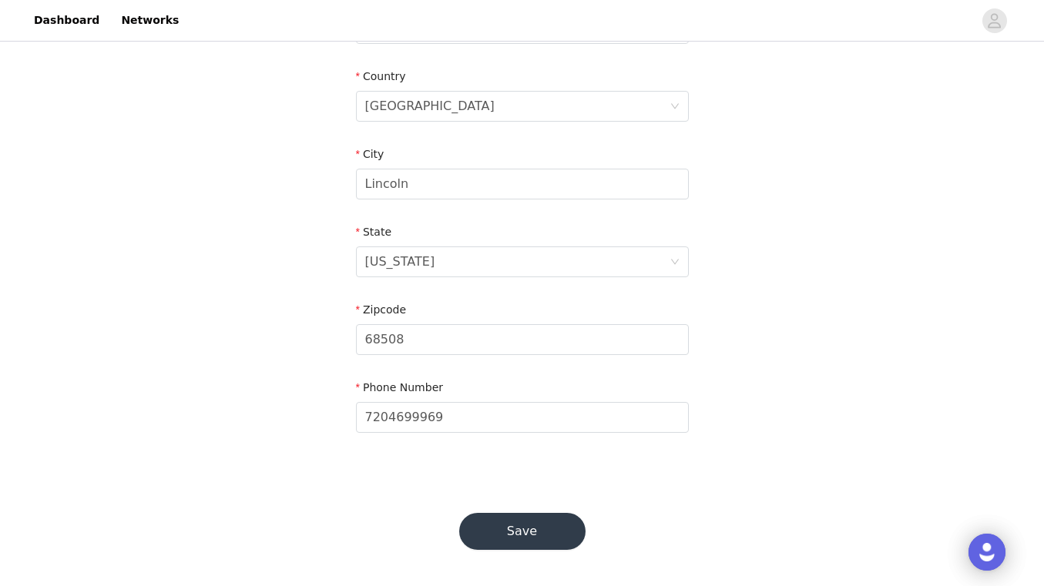
click at [524, 538] on button "Save" at bounding box center [522, 531] width 126 height 37
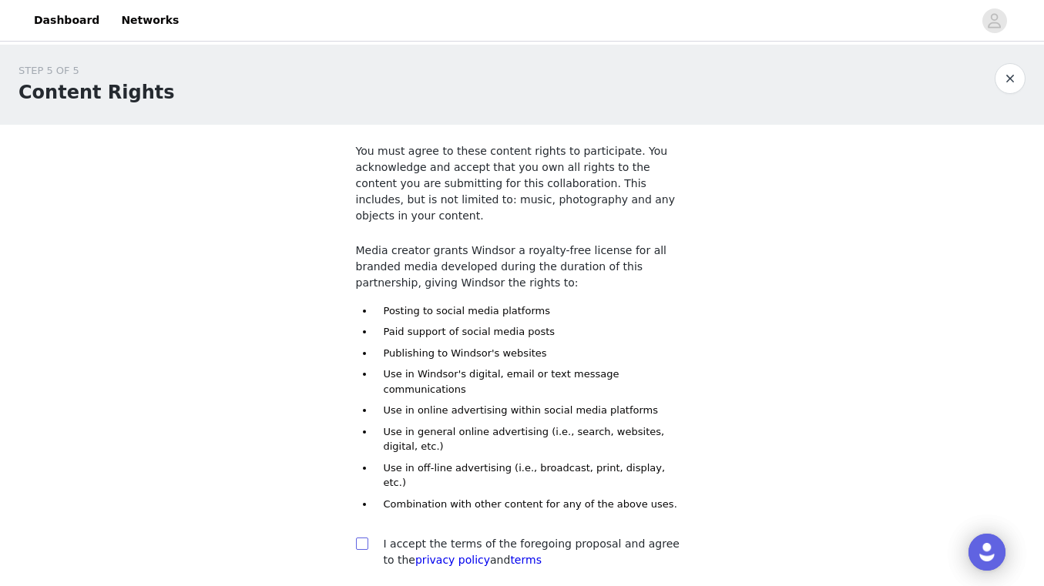
click at [364, 538] on input "checkbox" at bounding box center [361, 543] width 11 height 11
checkbox input "true"
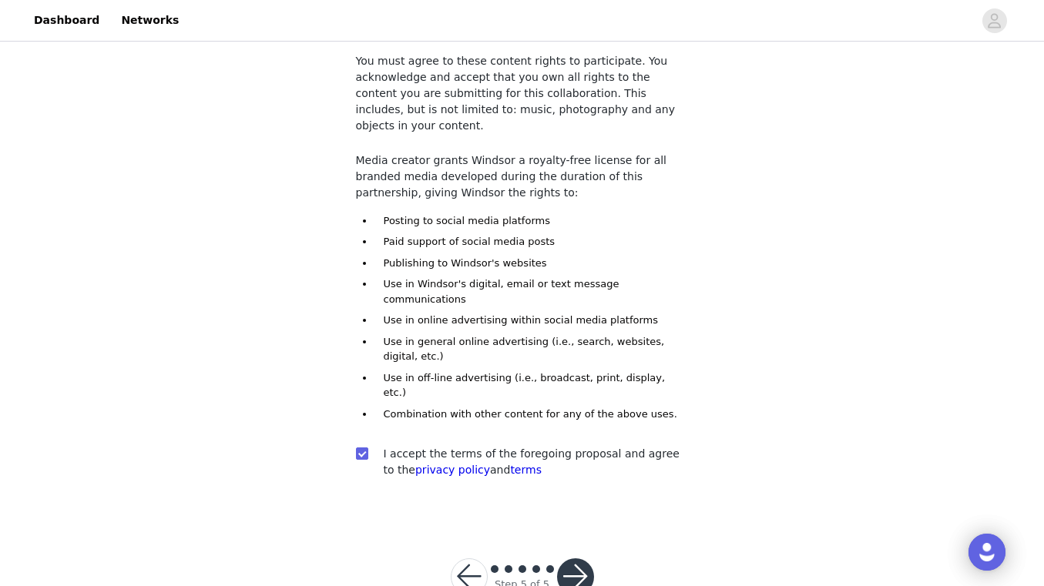
click at [572, 558] on button "button" at bounding box center [575, 576] width 37 height 37
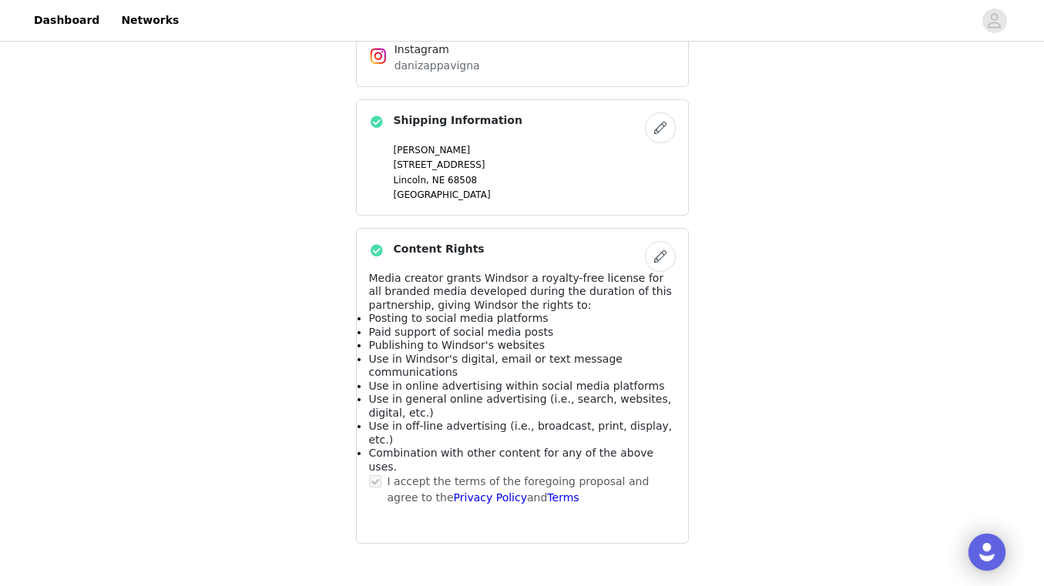
scroll to position [894, 0]
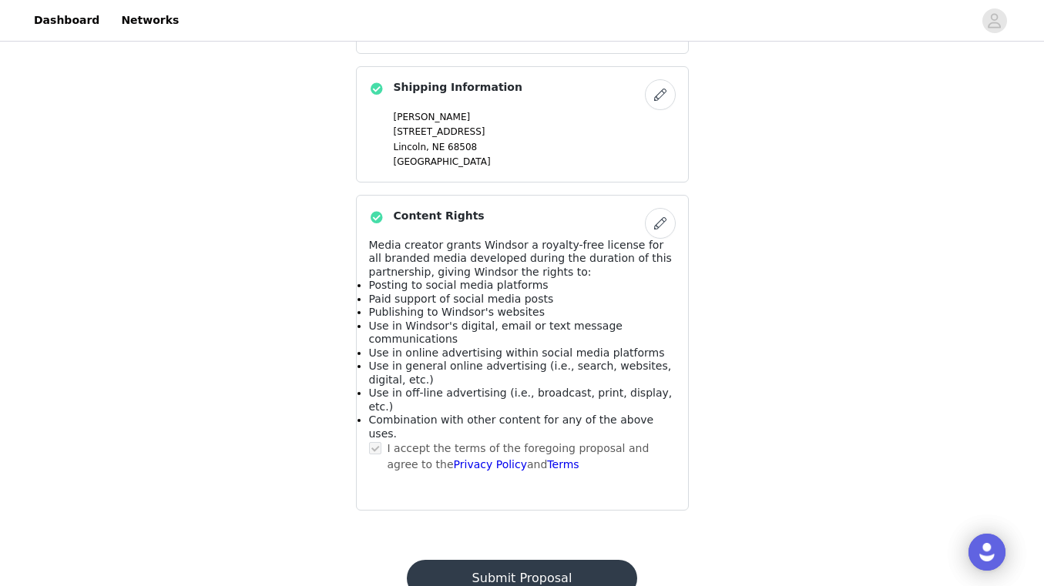
click at [545, 560] on button "Submit Proposal" at bounding box center [522, 578] width 230 height 37
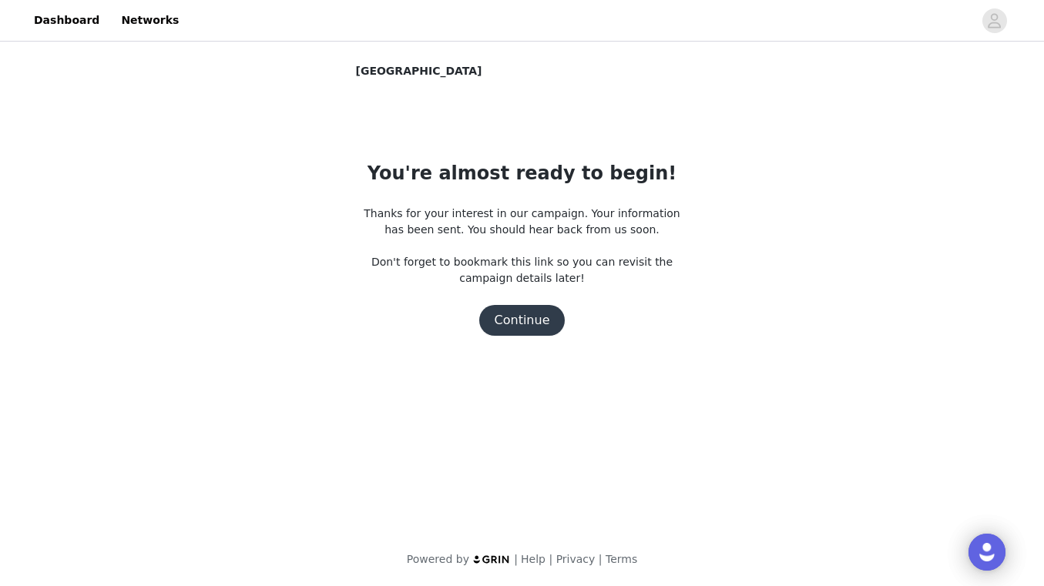
scroll to position [0, 0]
